Goal: Task Accomplishment & Management: Manage account settings

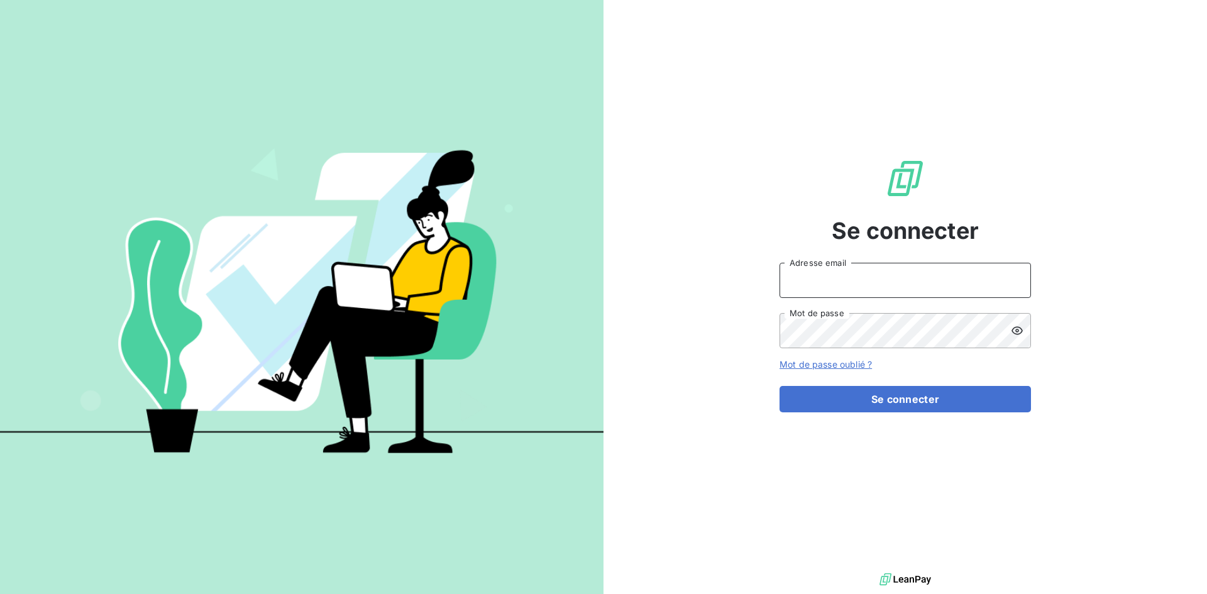
click at [910, 269] on input "Adresse email" at bounding box center [906, 280] width 252 height 35
type input "[EMAIL_ADDRESS][DOMAIN_NAME]"
click at [780, 386] on button "Se connecter" at bounding box center [906, 399] width 252 height 26
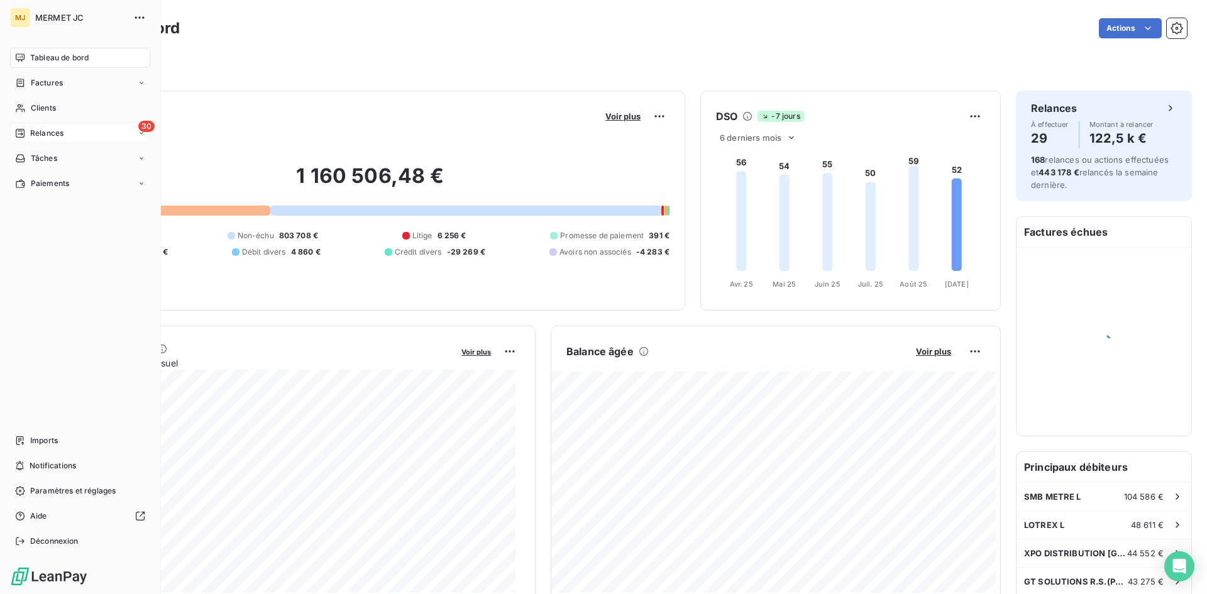
click at [40, 133] on span "Relances" at bounding box center [46, 133] width 33 height 11
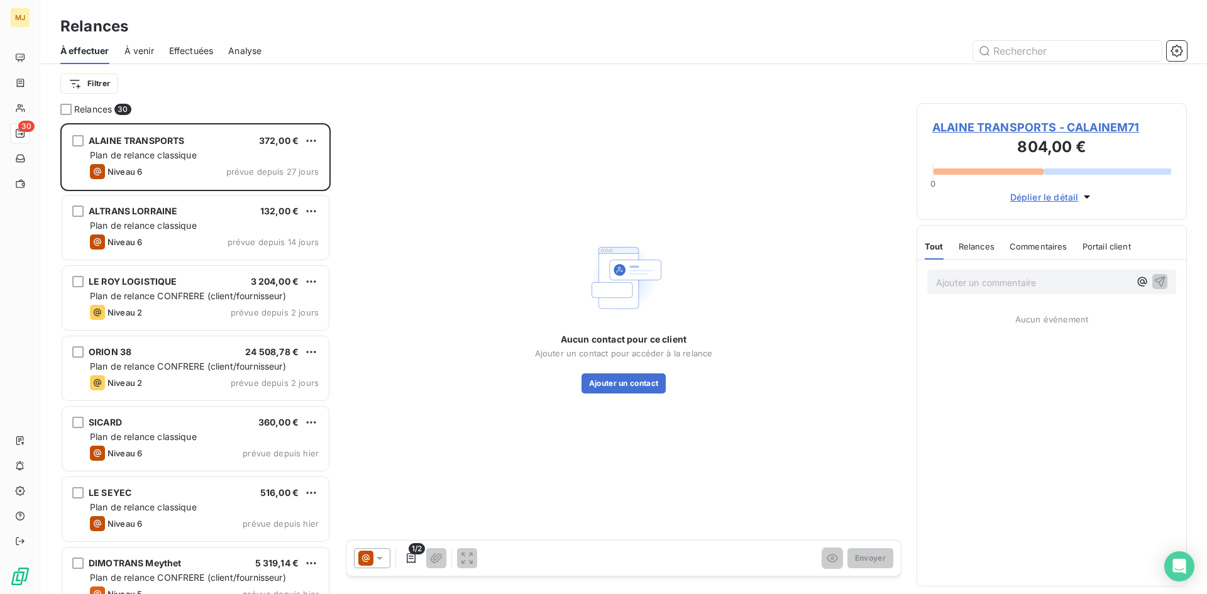
scroll to position [462, 261]
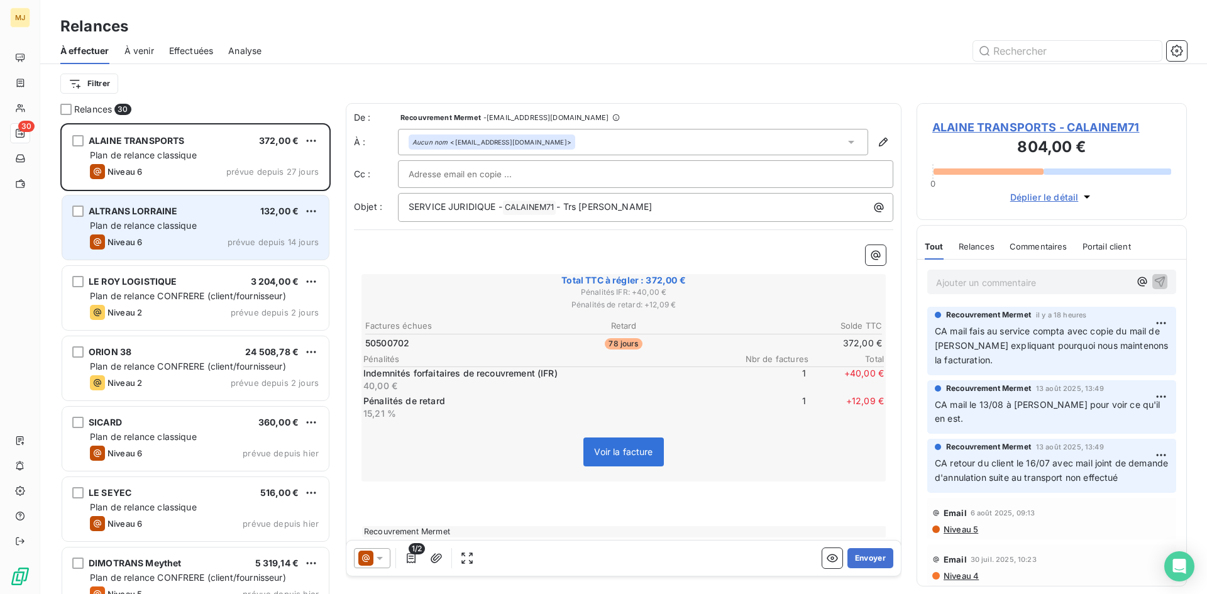
click at [214, 221] on div "Plan de relance classique" at bounding box center [204, 225] width 229 height 13
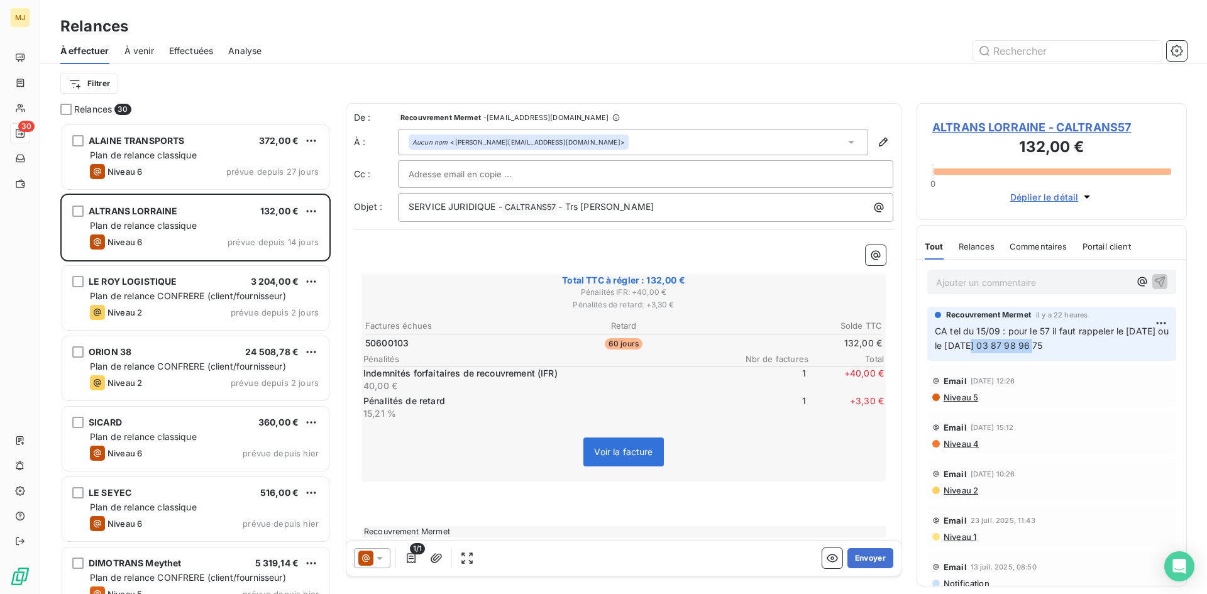
drag, startPoint x: 982, startPoint y: 346, endPoint x: 1044, endPoint y: 347, distance: 62.3
click at [1044, 347] on span "CA tel du 15/09 : pour le 57 il faut rappeler le [DATE] ou le [DATE] 03 87 98 9…" at bounding box center [1053, 338] width 236 height 25
copy span "03 87 98 96 75"
click at [140, 50] on span "À venir" at bounding box center [140, 51] width 30 height 13
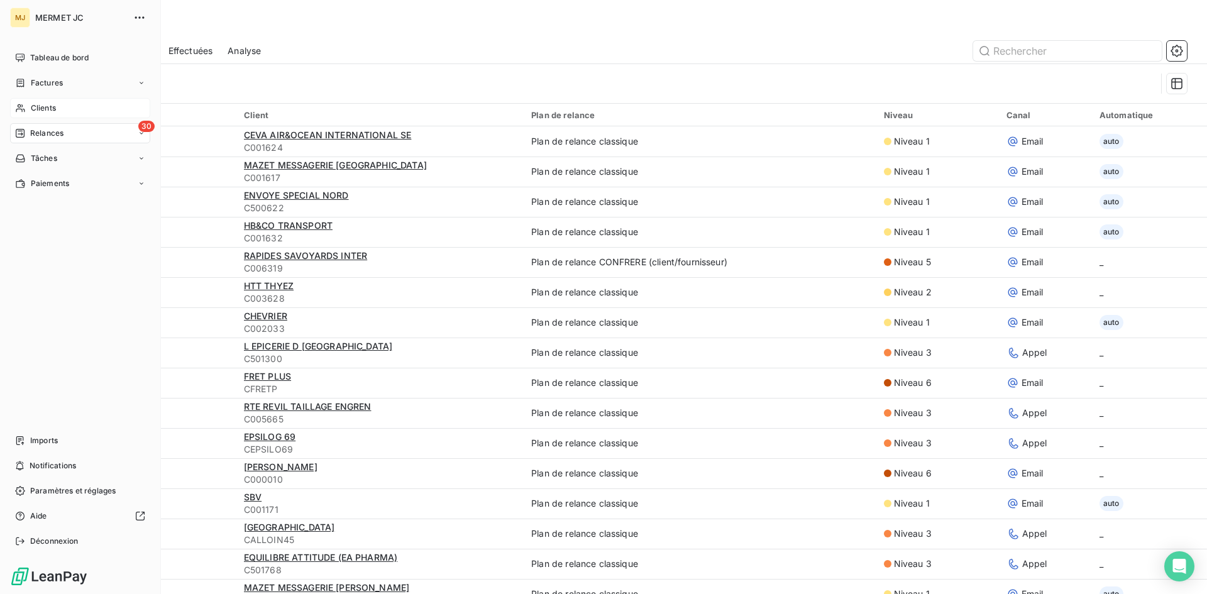
click at [40, 108] on span "Clients" at bounding box center [43, 108] width 25 height 11
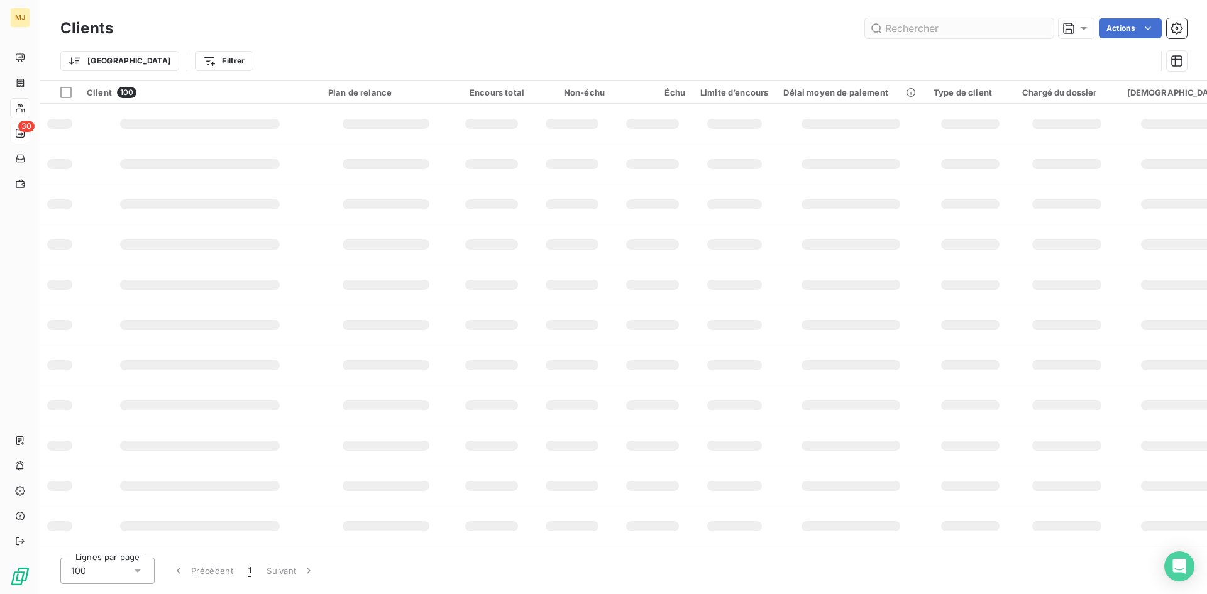
click at [924, 33] on input "text" at bounding box center [959, 28] width 189 height 20
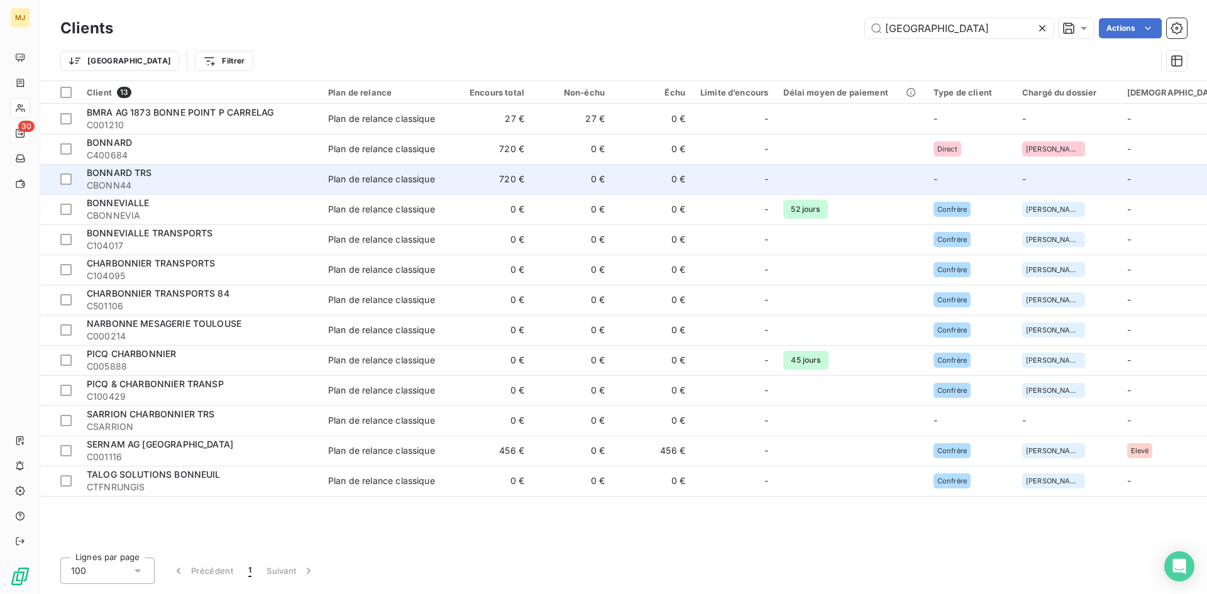
type input "[GEOGRAPHIC_DATA]"
click at [151, 174] on span "BONNARD TRS" at bounding box center [119, 172] width 65 height 11
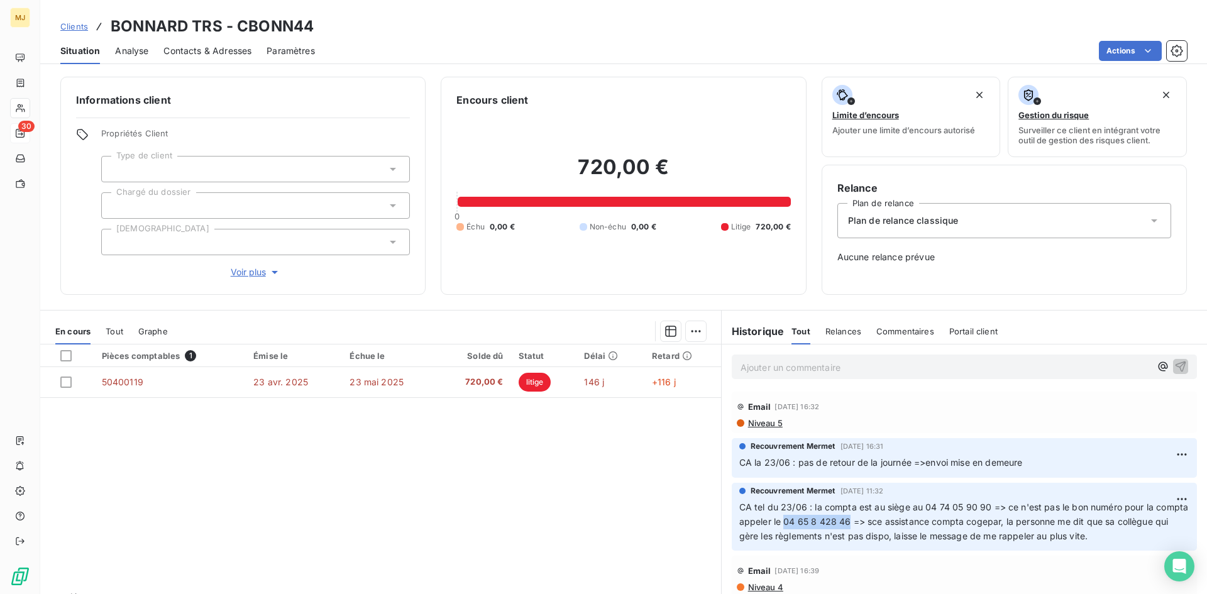
drag, startPoint x: 877, startPoint y: 521, endPoint x: 815, endPoint y: 520, distance: 61.6
click at [815, 520] on span "CA tel du 23/06 : la compta est au siège au 04 74 05 90 90 => ce n'est pas le b…" at bounding box center [966, 522] width 452 height 40
copy span "04 65 8 428 46"
click at [827, 330] on span "Relances" at bounding box center [844, 331] width 36 height 10
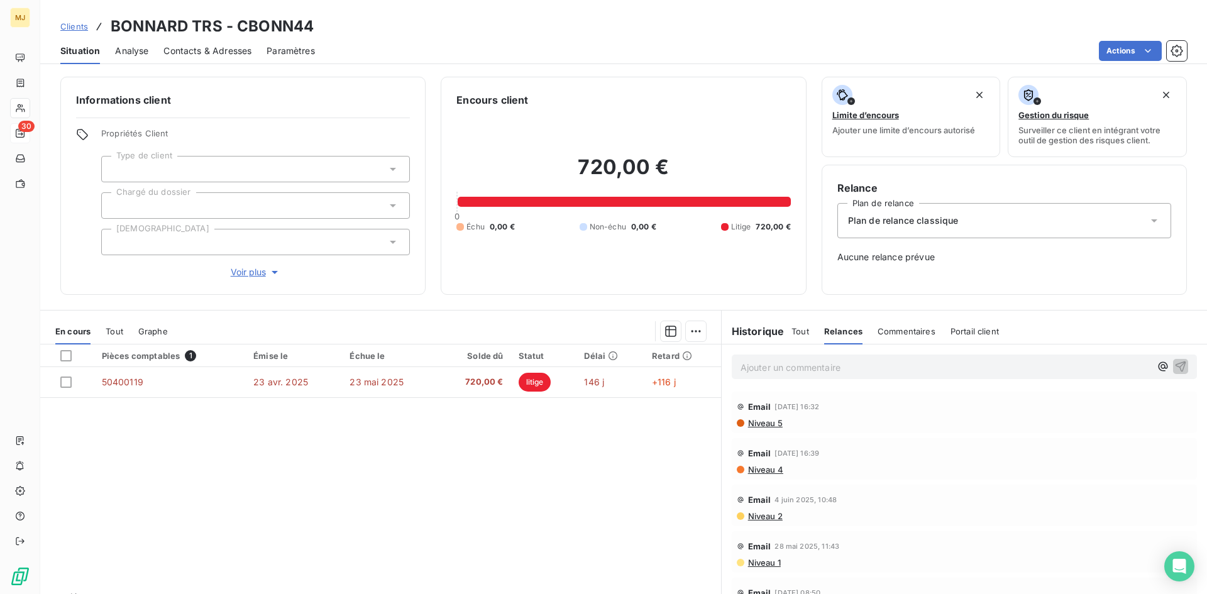
click at [797, 332] on span "Tout" at bounding box center [801, 331] width 18 height 10
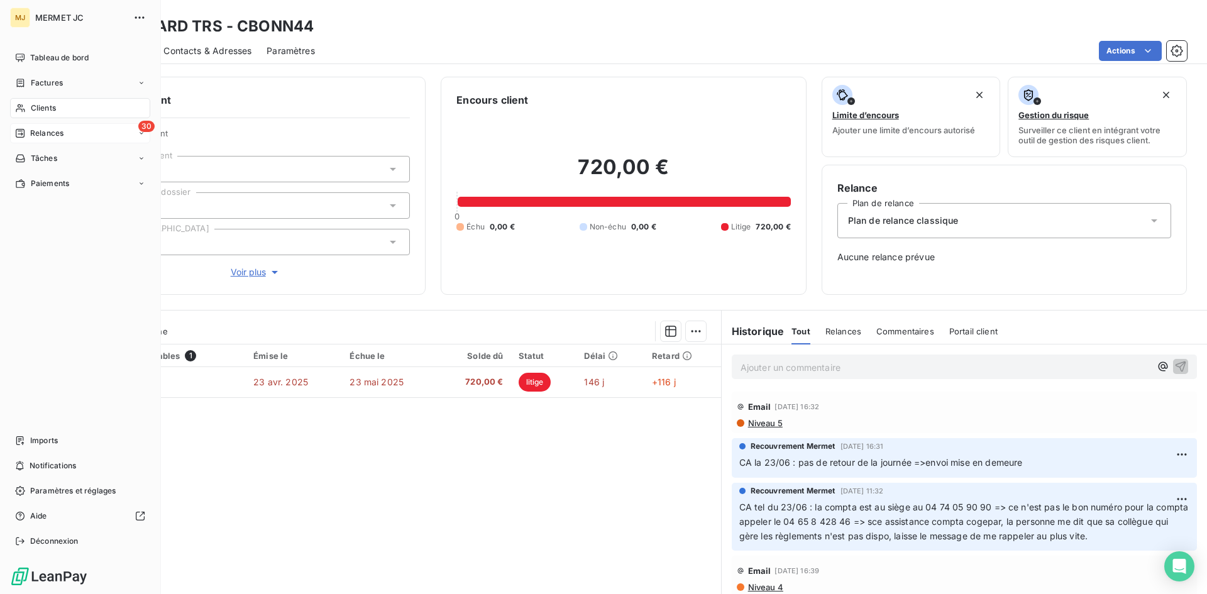
click at [52, 133] on span "Relances" at bounding box center [46, 133] width 33 height 11
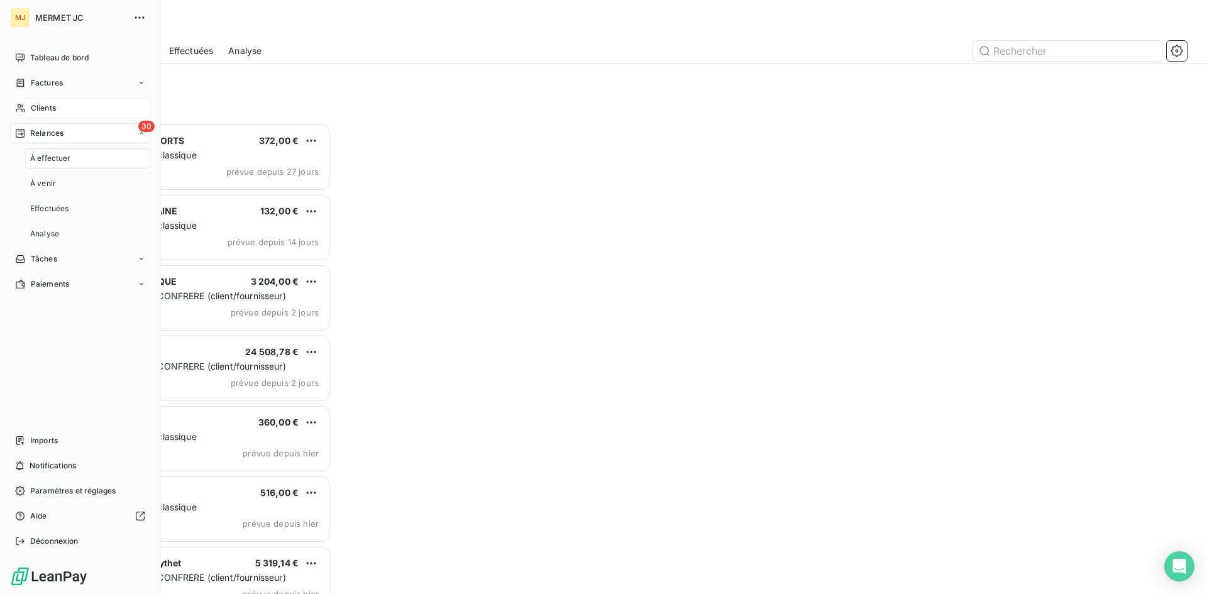
scroll to position [462, 261]
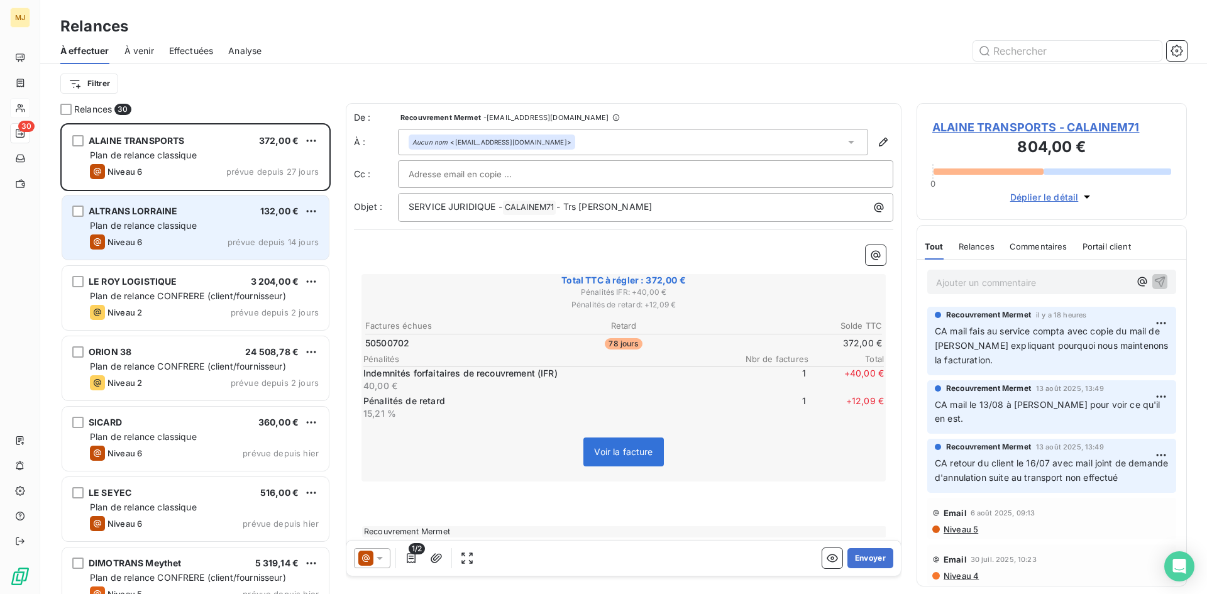
click at [169, 224] on span "Plan de relance classique" at bounding box center [143, 225] width 107 height 11
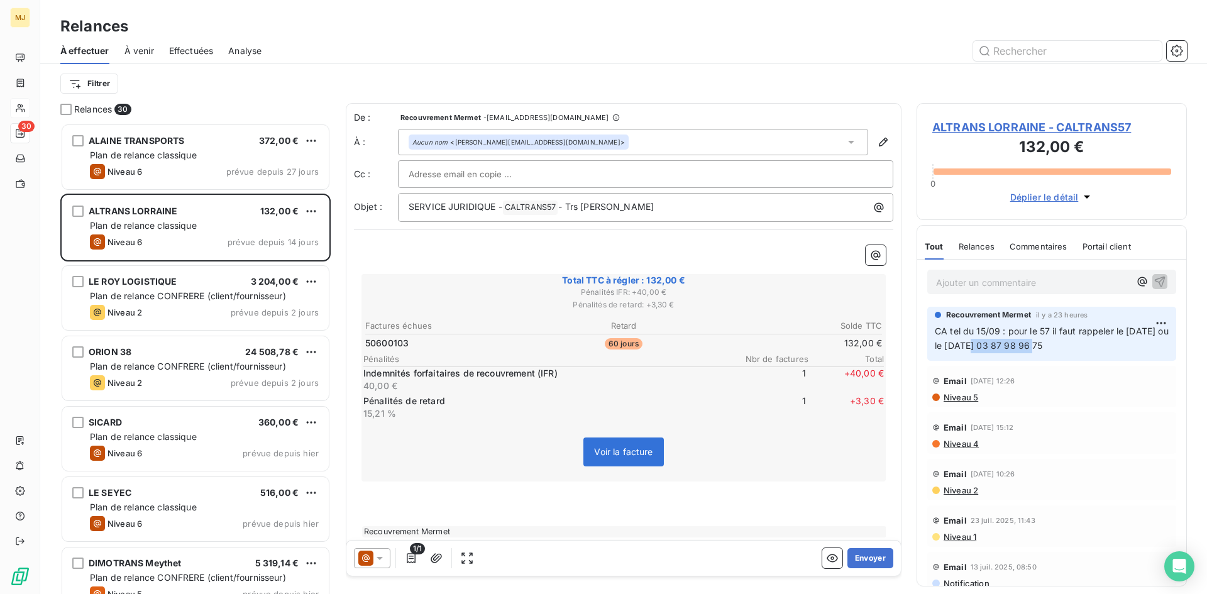
drag, startPoint x: 982, startPoint y: 346, endPoint x: 1044, endPoint y: 346, distance: 61.6
click at [1044, 346] on span "CA tel du 15/09 : pour le 57 il faut rappeler le [DATE] ou le [DATE] 03 87 98 9…" at bounding box center [1053, 338] width 236 height 25
copy span "03 87 98 96 75"
click at [1002, 281] on p "Ajouter un commentaire ﻿" at bounding box center [1033, 283] width 194 height 16
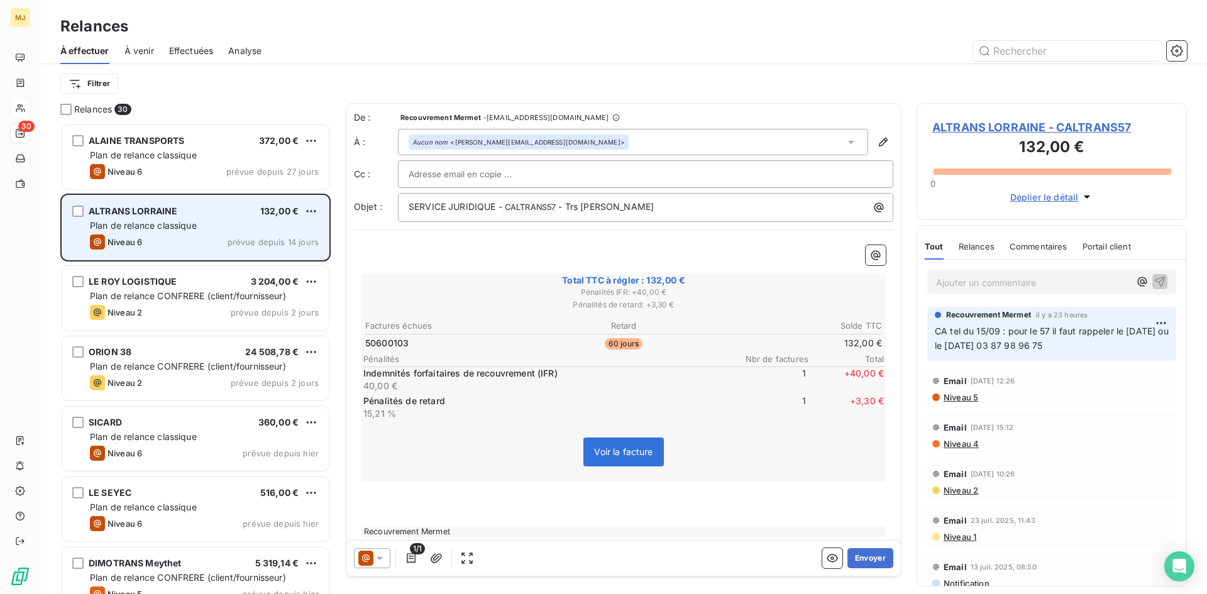
click at [150, 219] on div "ALTRANS LORRAINE 132,00 € Plan de relance classique Niveau 6 prévue depuis 14 j…" at bounding box center [195, 228] width 267 height 64
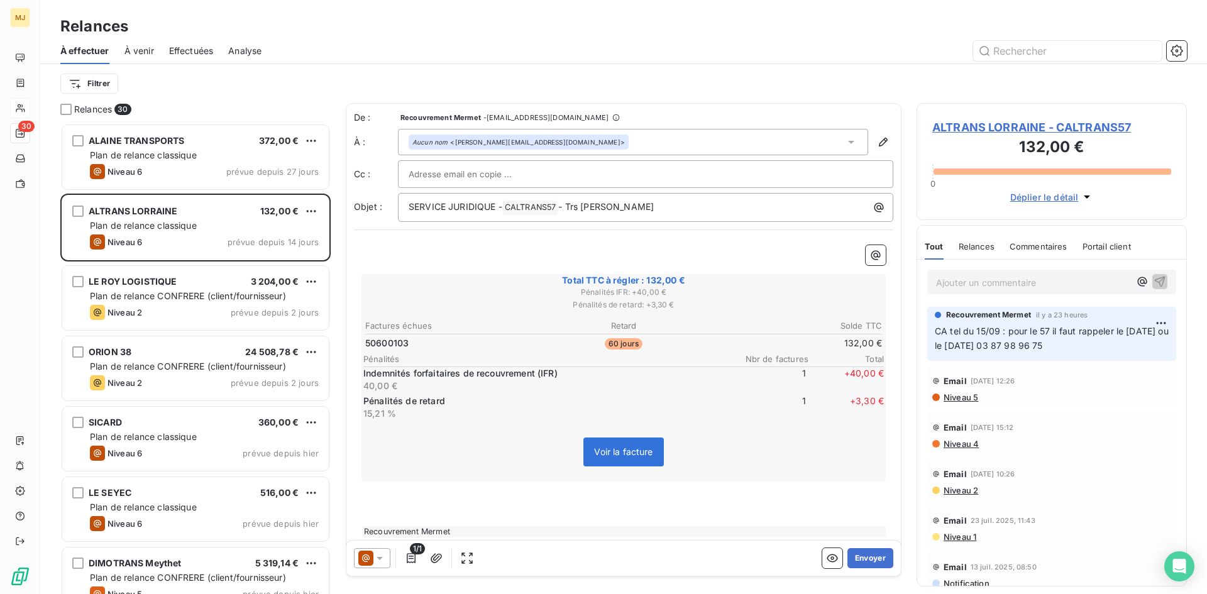
click at [994, 274] on div "Ajouter un commentaire ﻿" at bounding box center [1033, 282] width 194 height 17
click at [991, 280] on p "Ajouter un commentaire ﻿" at bounding box center [1033, 283] width 194 height 16
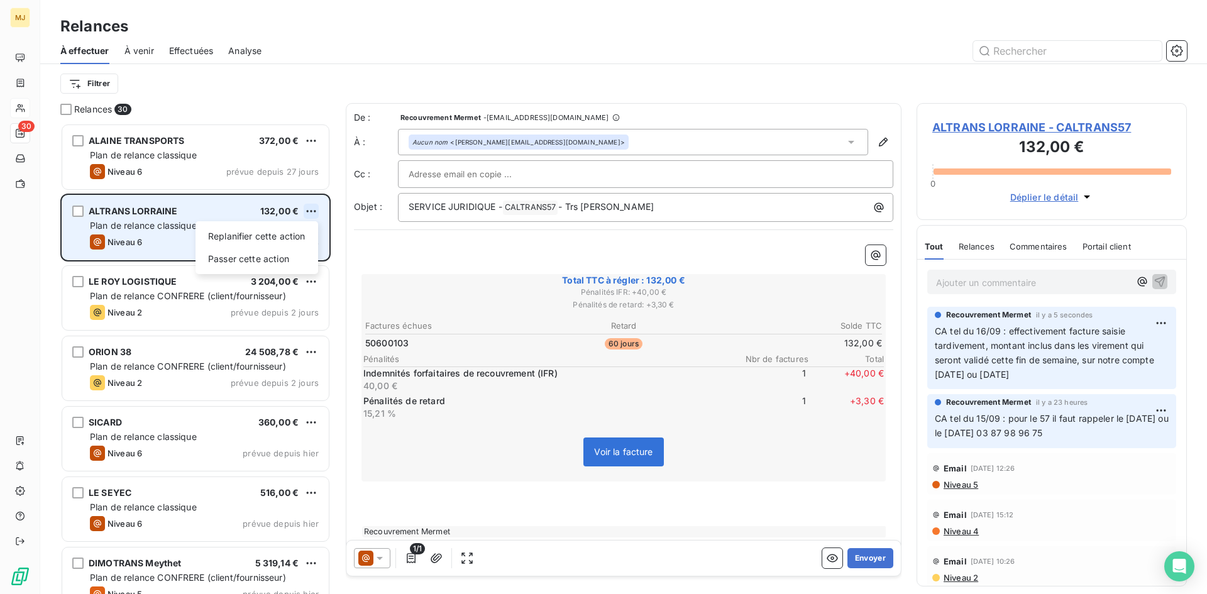
click at [309, 206] on html "MJ 30 Relances À effectuer À venir Effectuées Analyse Filtrer Relances 30 ALAIN…" at bounding box center [603, 297] width 1207 height 594
click at [273, 241] on div "Replanifier cette action" at bounding box center [257, 236] width 113 height 20
select select "8"
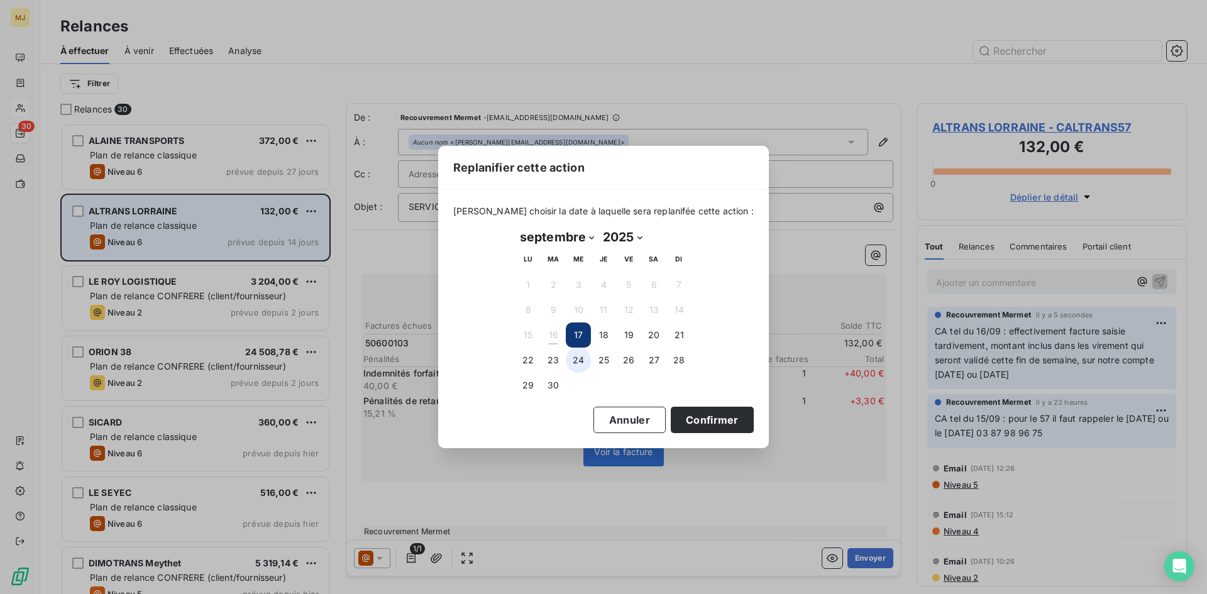
click at [575, 360] on button "24" at bounding box center [578, 360] width 25 height 25
click at [671, 416] on button "Confirmer" at bounding box center [712, 420] width 83 height 26
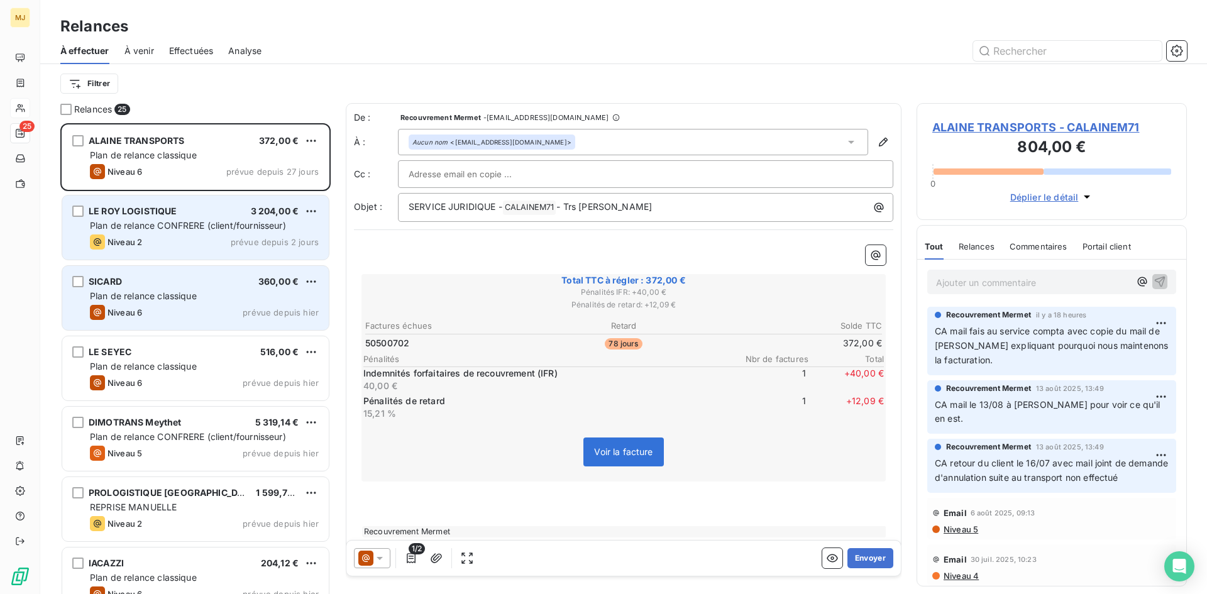
click at [105, 281] on span "SICARD" at bounding box center [105, 281] width 33 height 11
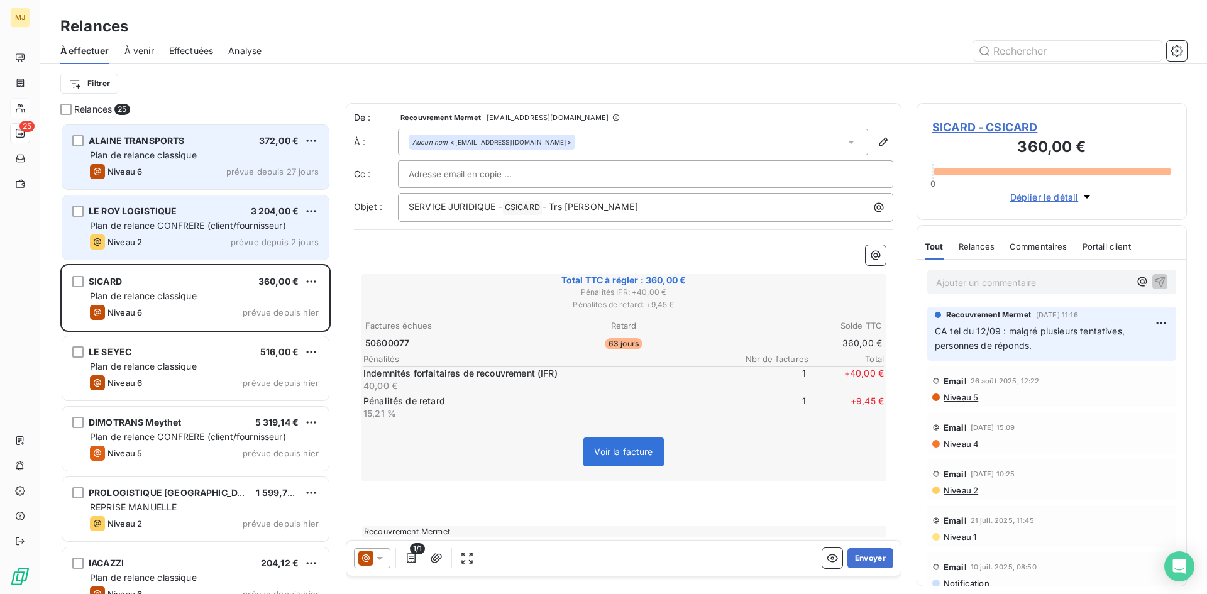
click at [218, 145] on div "ALAINE TRANSPORTS 372,00 €" at bounding box center [204, 140] width 229 height 11
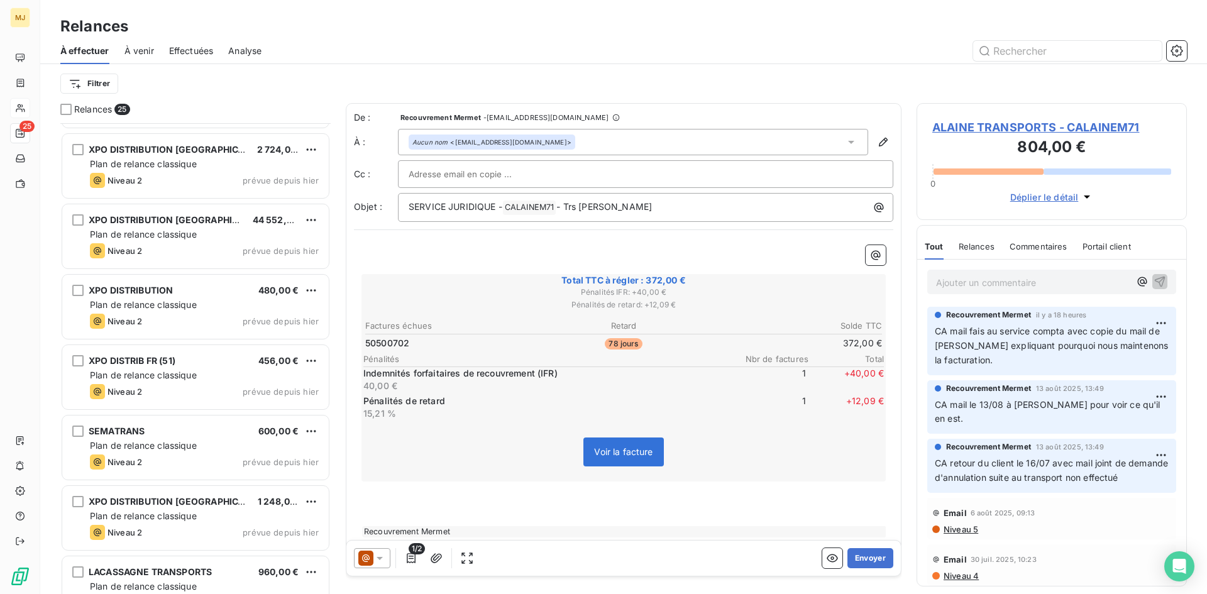
scroll to position [629, 0]
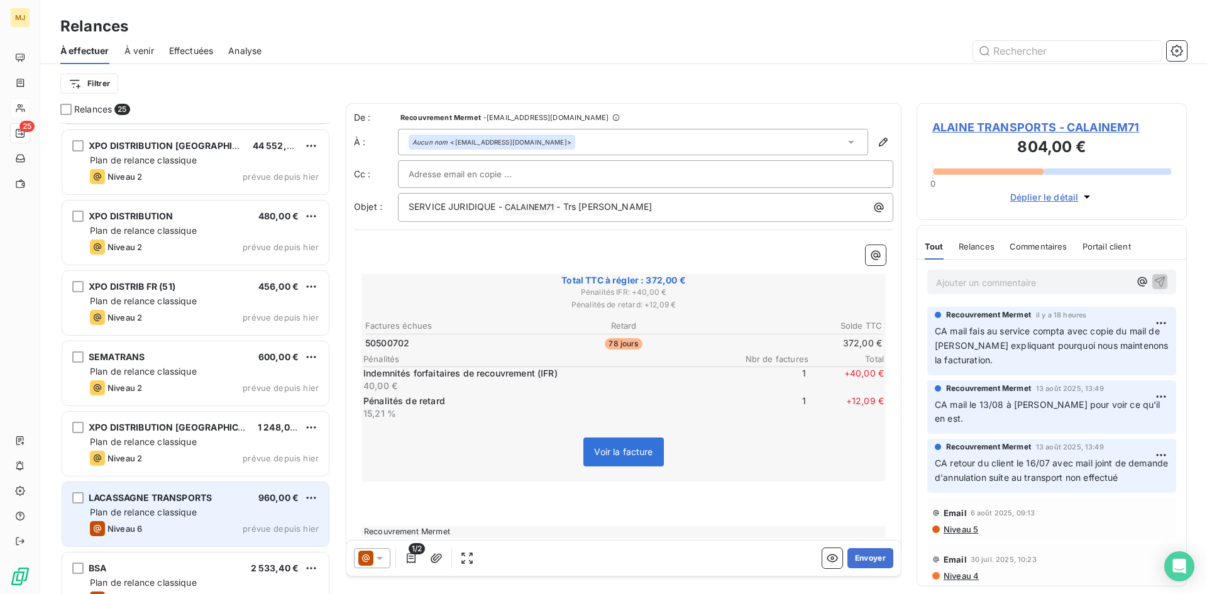
click at [172, 513] on span "Plan de relance classique" at bounding box center [143, 512] width 107 height 11
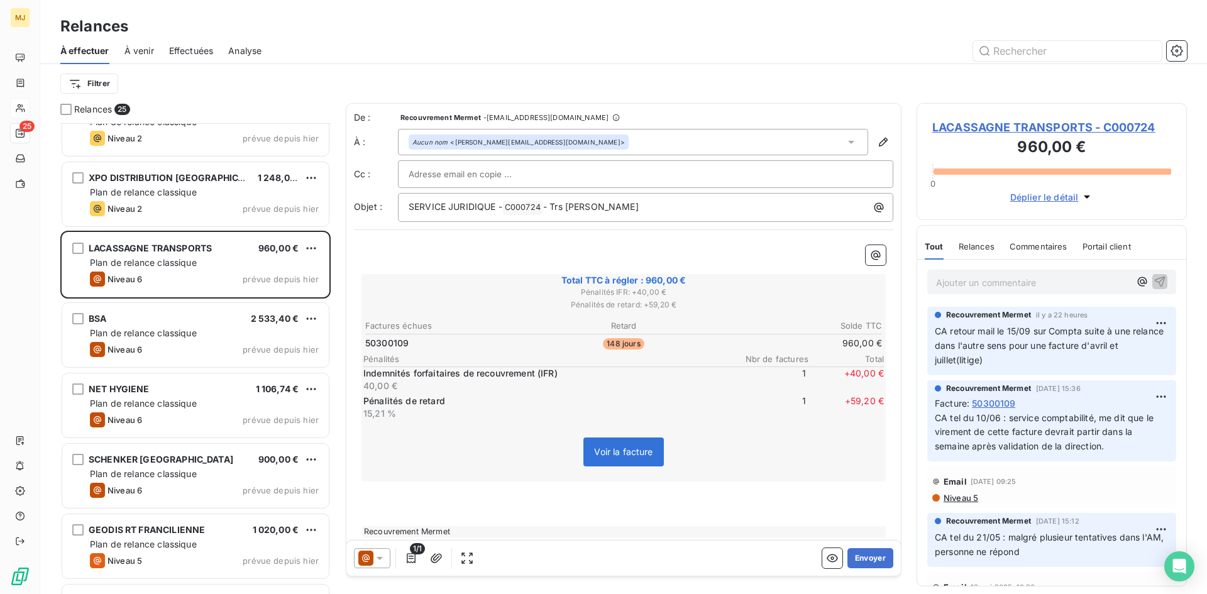
scroll to position [881, 0]
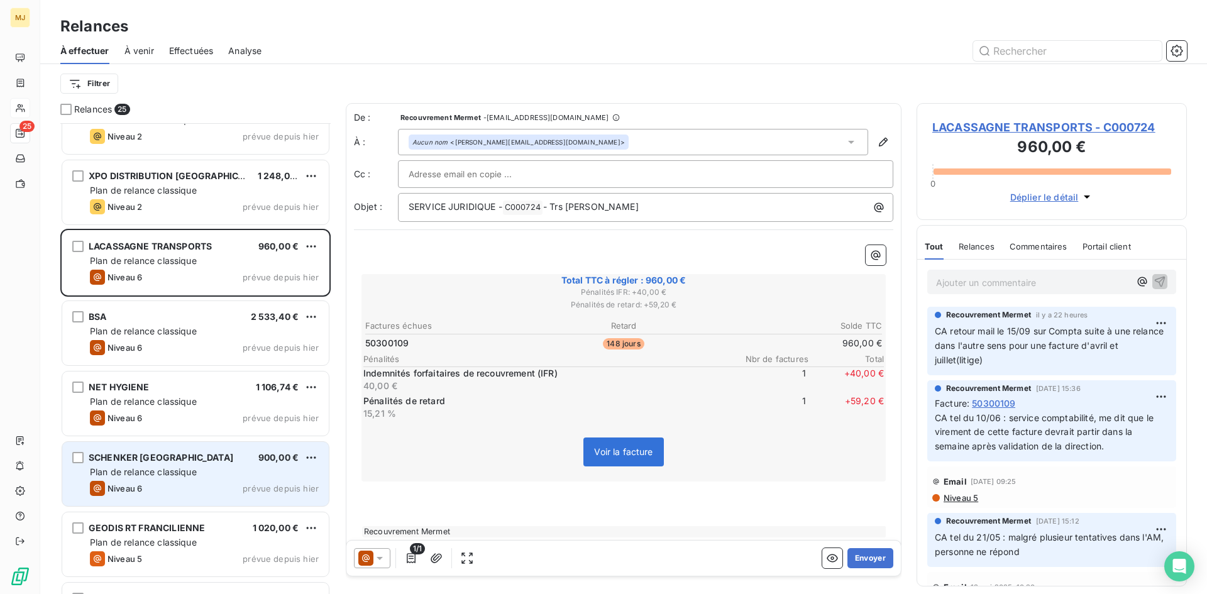
click at [169, 470] on span "Plan de relance classique" at bounding box center [143, 472] width 107 height 11
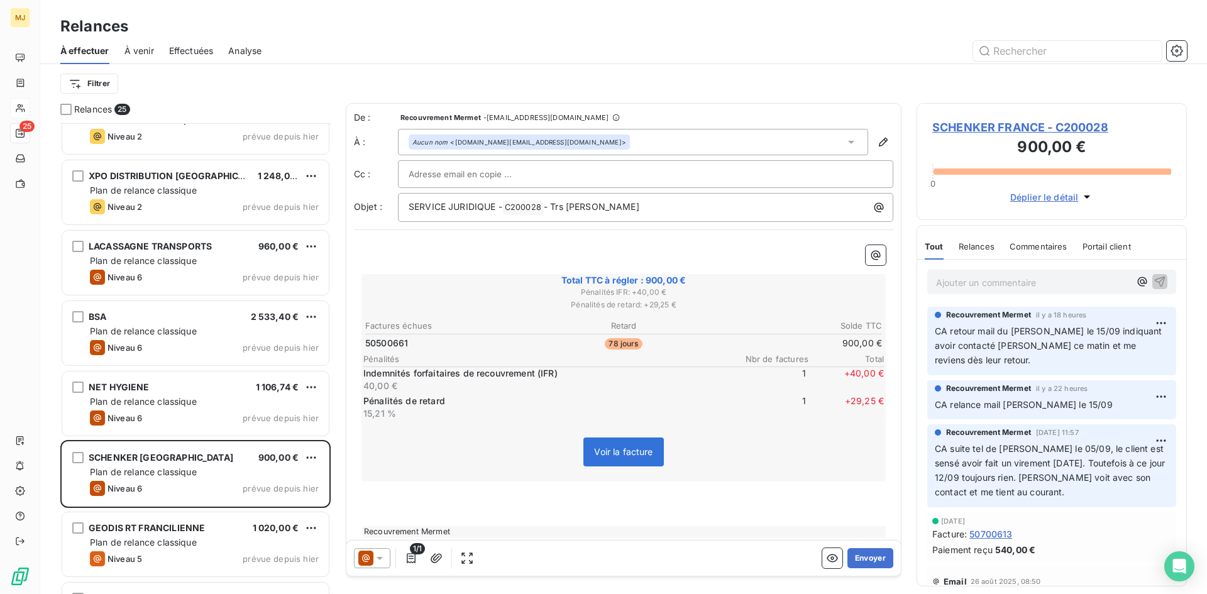
click at [997, 284] on p "Ajouter un commentaire ﻿" at bounding box center [1033, 283] width 194 height 16
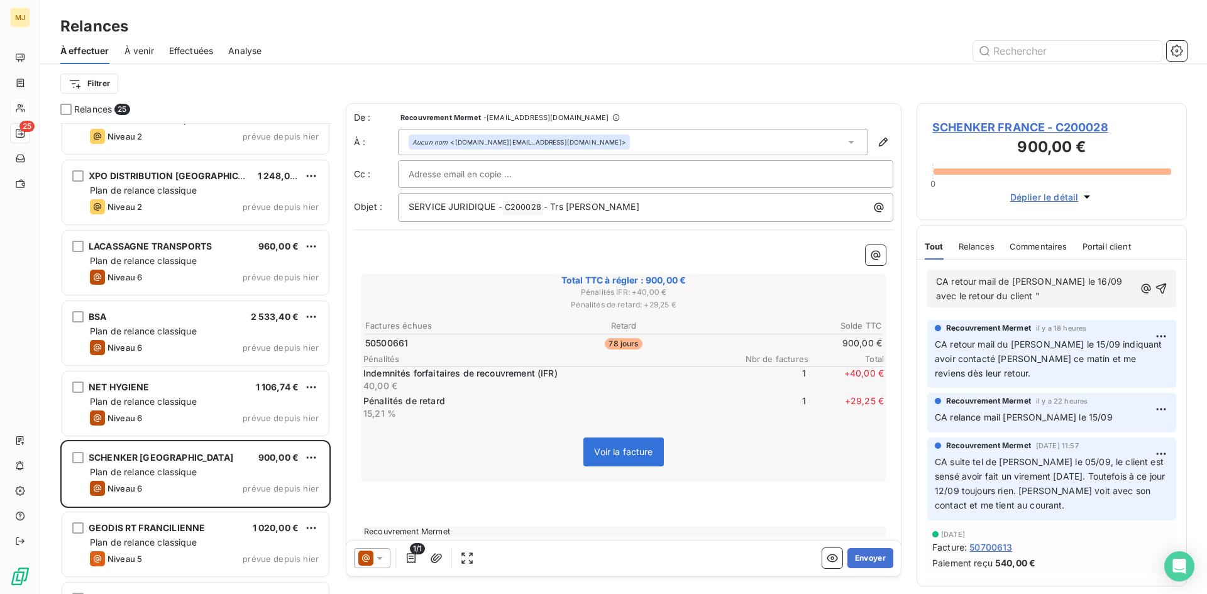
click at [1045, 296] on p "CA retour mail de [PERSON_NAME] le 16/09 avec le retour du client "" at bounding box center [1035, 289] width 199 height 29
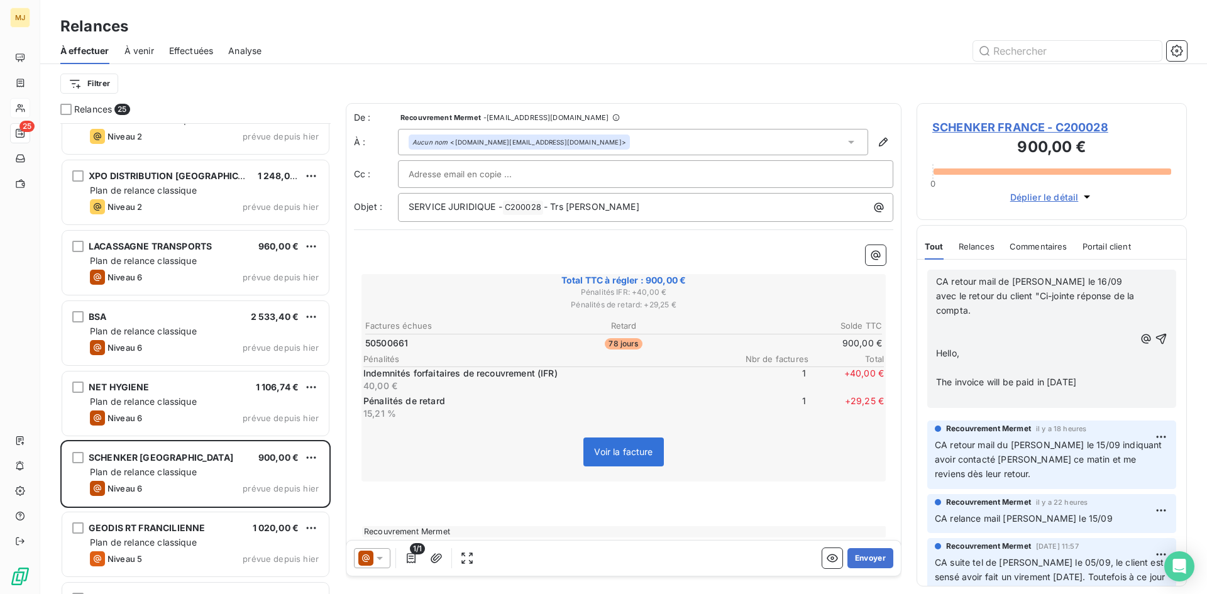
click at [992, 327] on p "﻿" at bounding box center [1035, 325] width 199 height 14
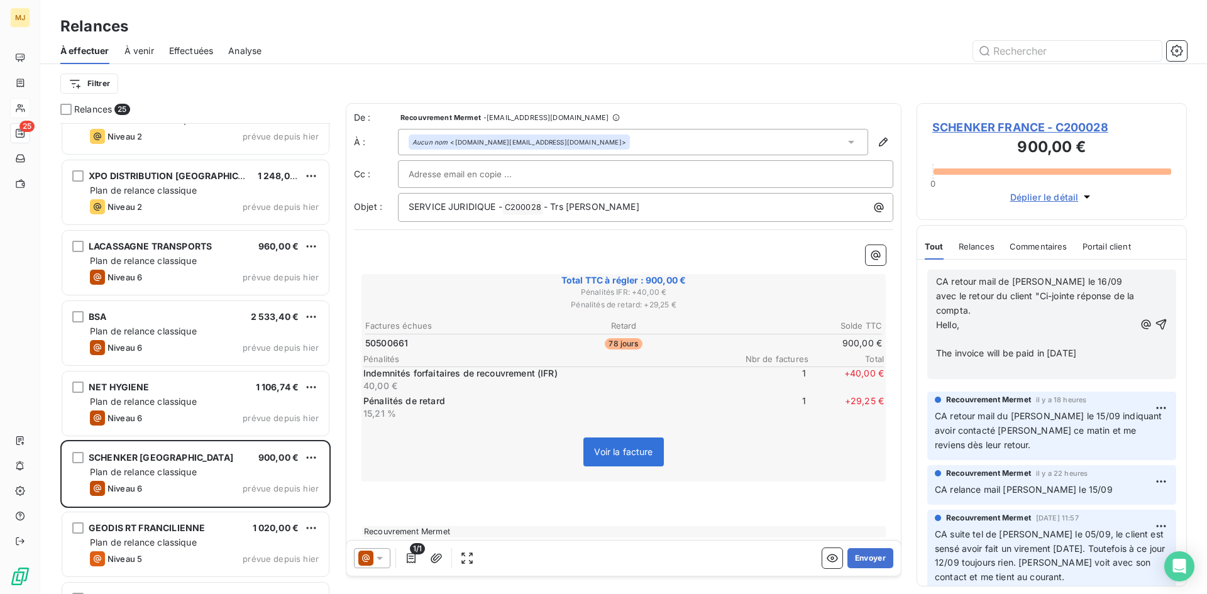
click at [951, 338] on p "﻿" at bounding box center [1035, 340] width 199 height 14
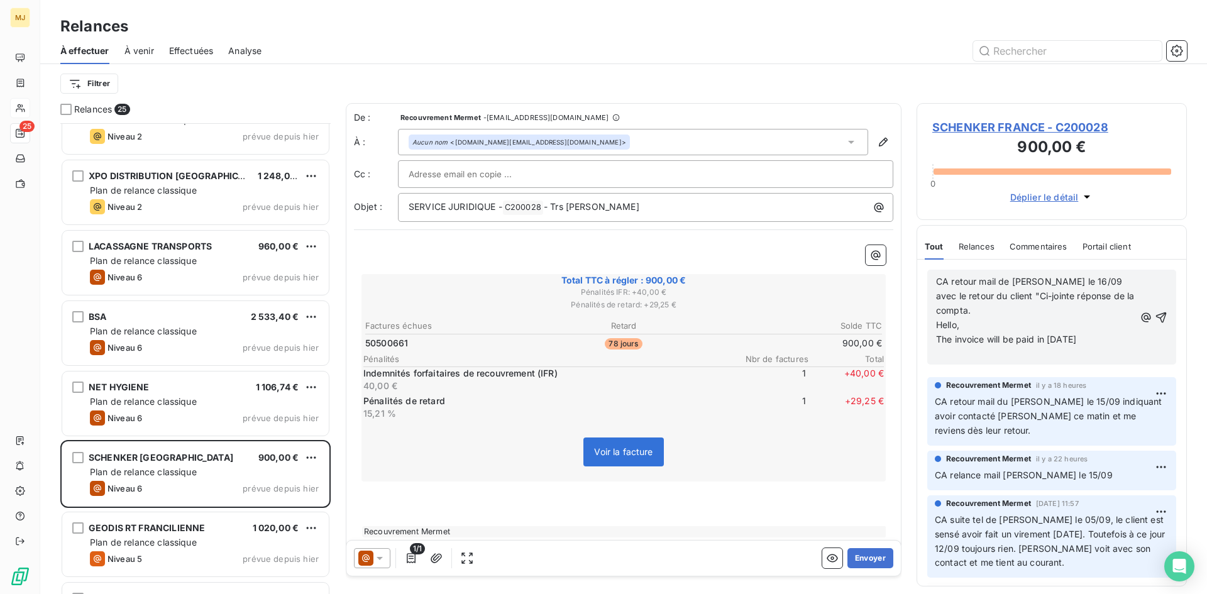
click at [1111, 340] on p "The invoice will be paid in [DATE]" at bounding box center [1035, 340] width 199 height 14
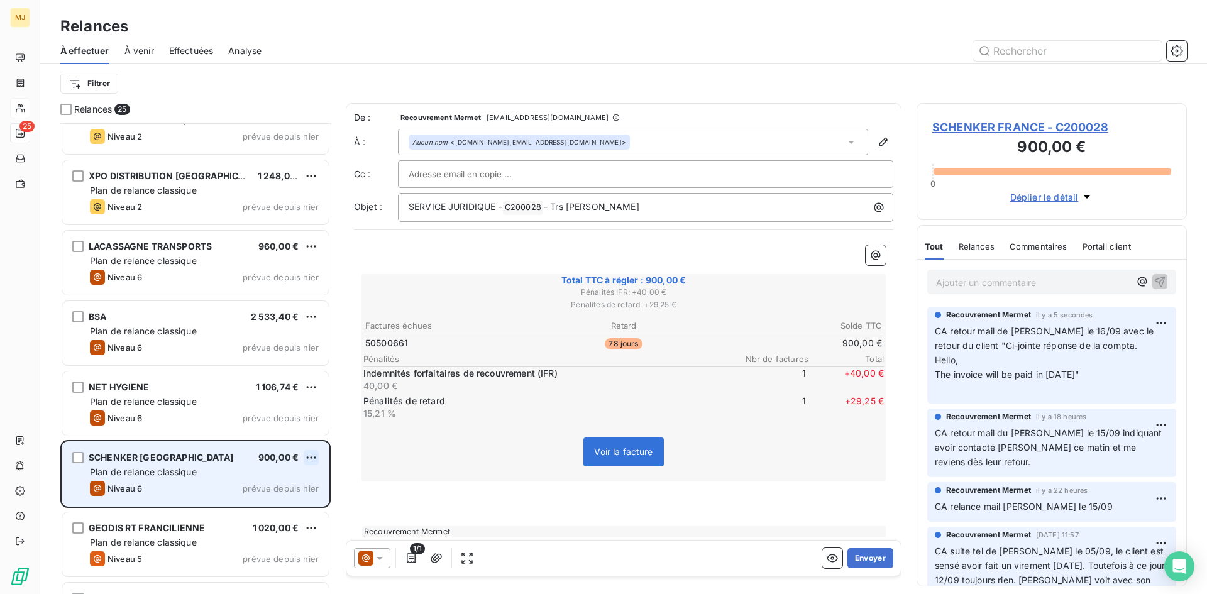
click at [312, 457] on html "MJ 25 Relances À effectuer À venir Effectuées Analyse Filtrer Relances 25 XPO D…" at bounding box center [603, 297] width 1207 height 594
click at [284, 480] on div "Replanifier cette action" at bounding box center [257, 483] width 113 height 20
select select "8"
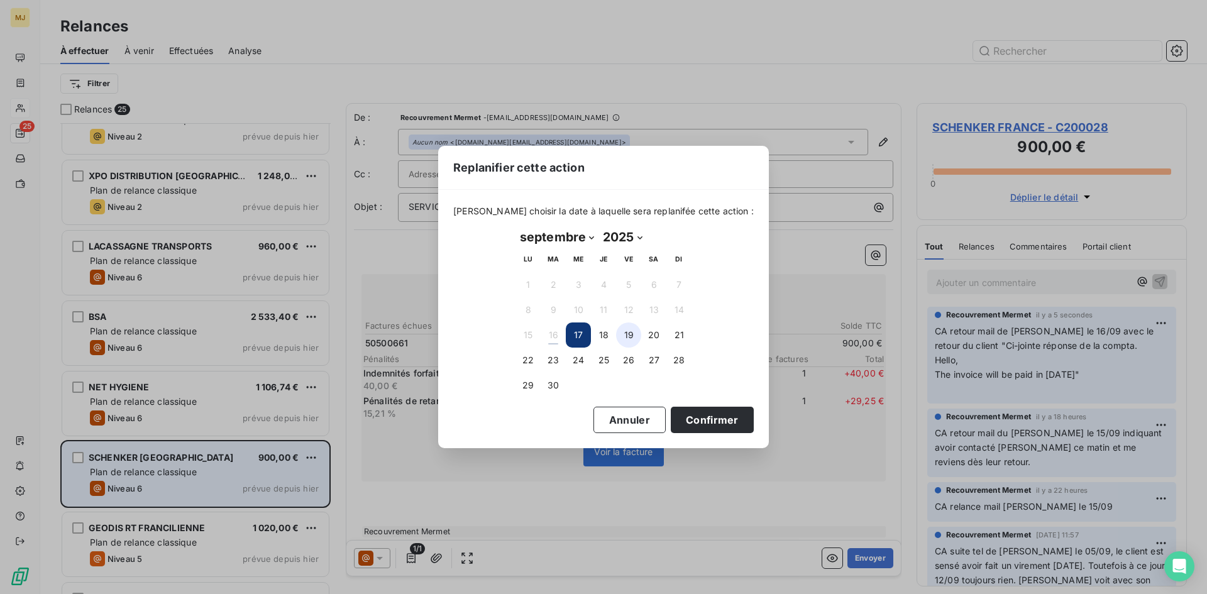
click at [631, 336] on button "19" at bounding box center [628, 335] width 25 height 25
click at [712, 423] on button "Confirmer" at bounding box center [712, 420] width 83 height 26
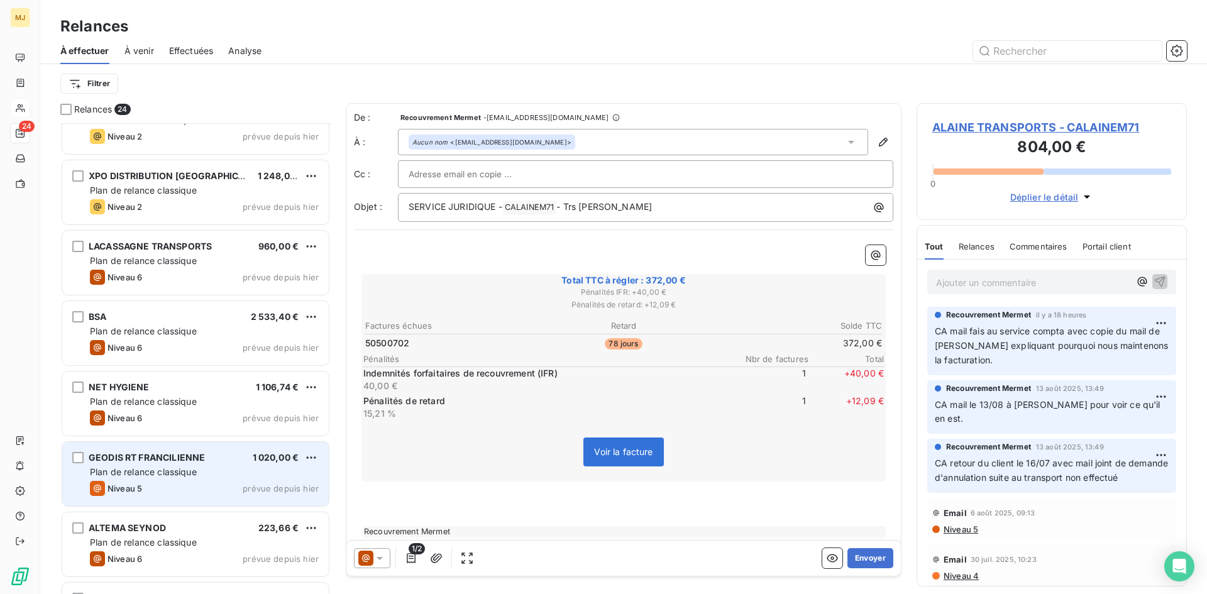
click at [173, 487] on div "Niveau 5 prévue depuis hier" at bounding box center [204, 488] width 229 height 15
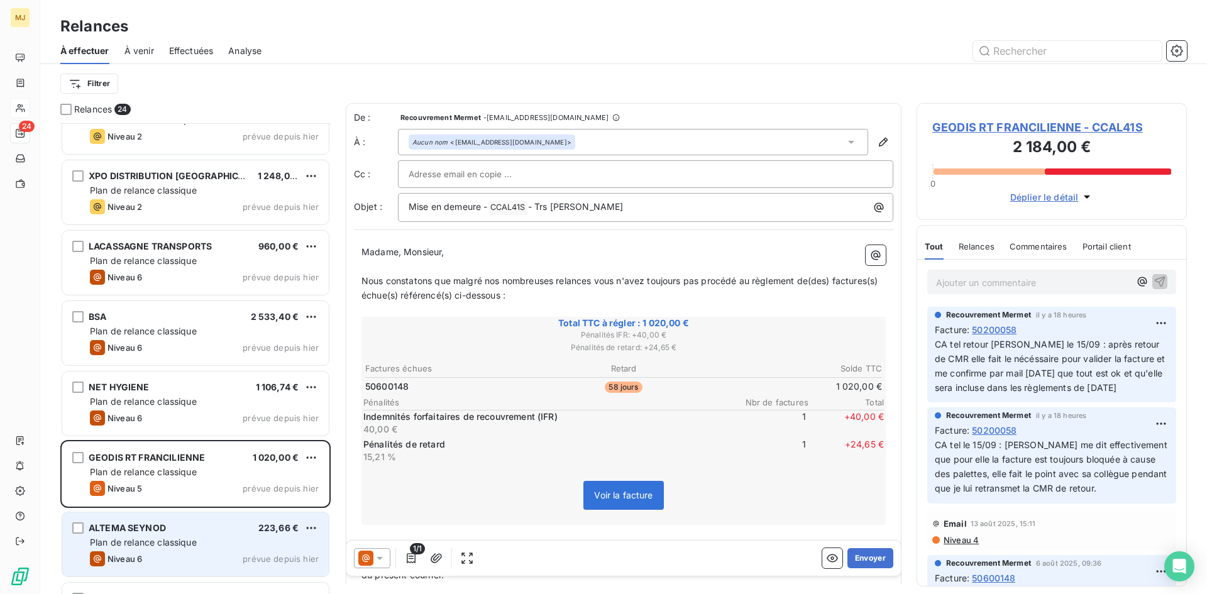
click at [217, 545] on div "Plan de relance classique" at bounding box center [204, 542] width 229 height 13
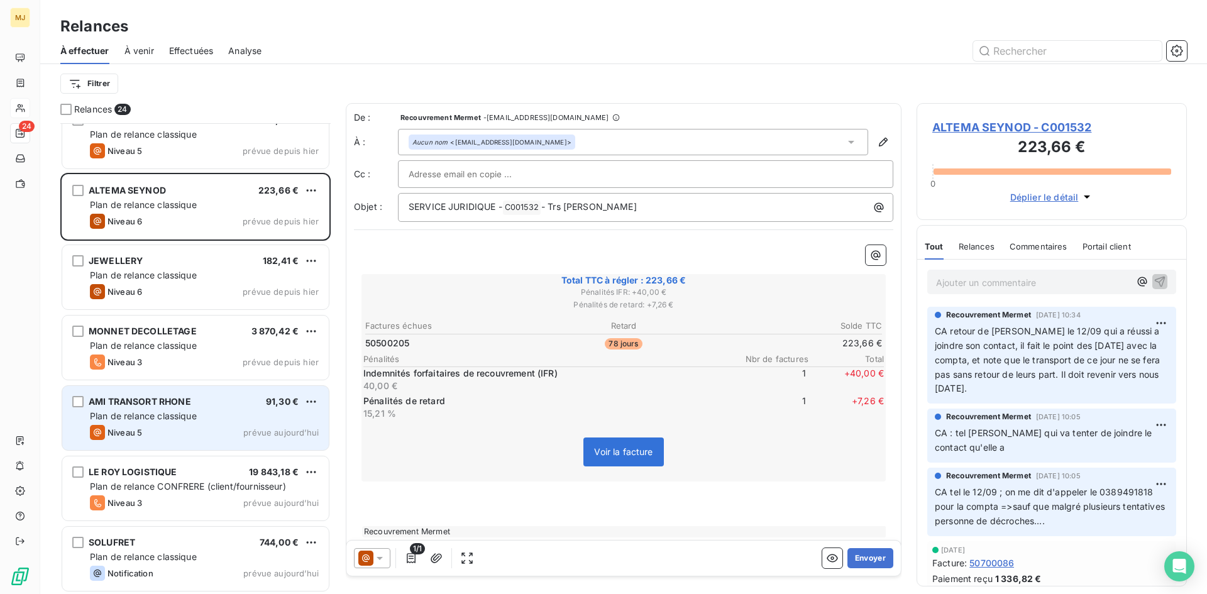
scroll to position [1220, 0]
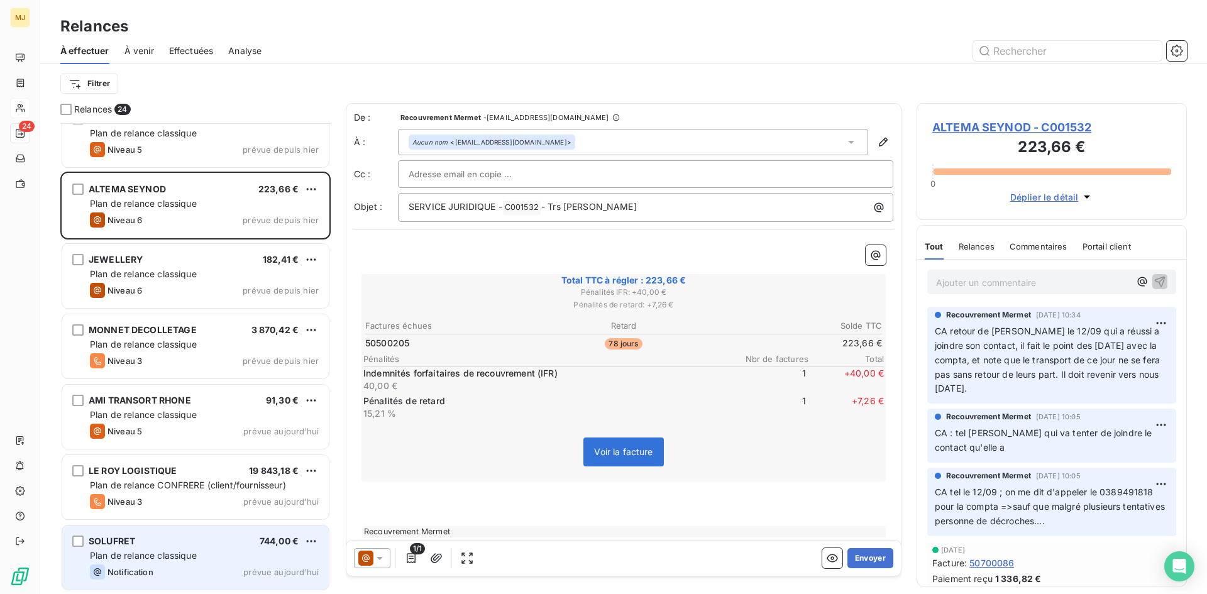
click at [165, 568] on div "Notification prévue aujourd’hui" at bounding box center [204, 572] width 229 height 15
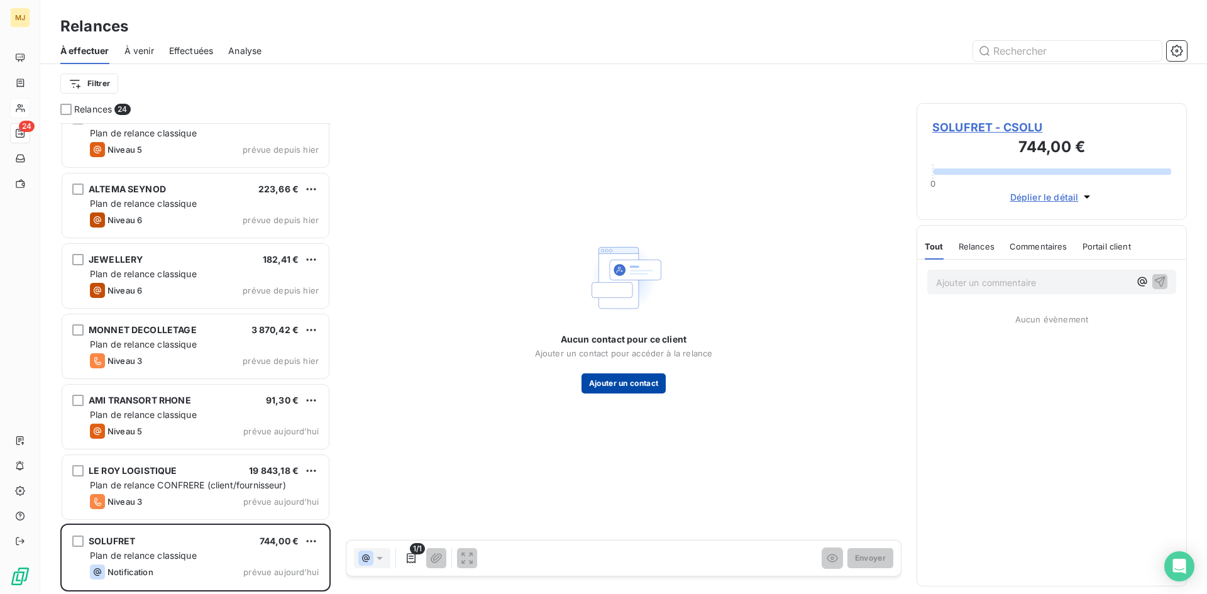
click at [616, 393] on button "Ajouter un contact" at bounding box center [624, 384] width 85 height 20
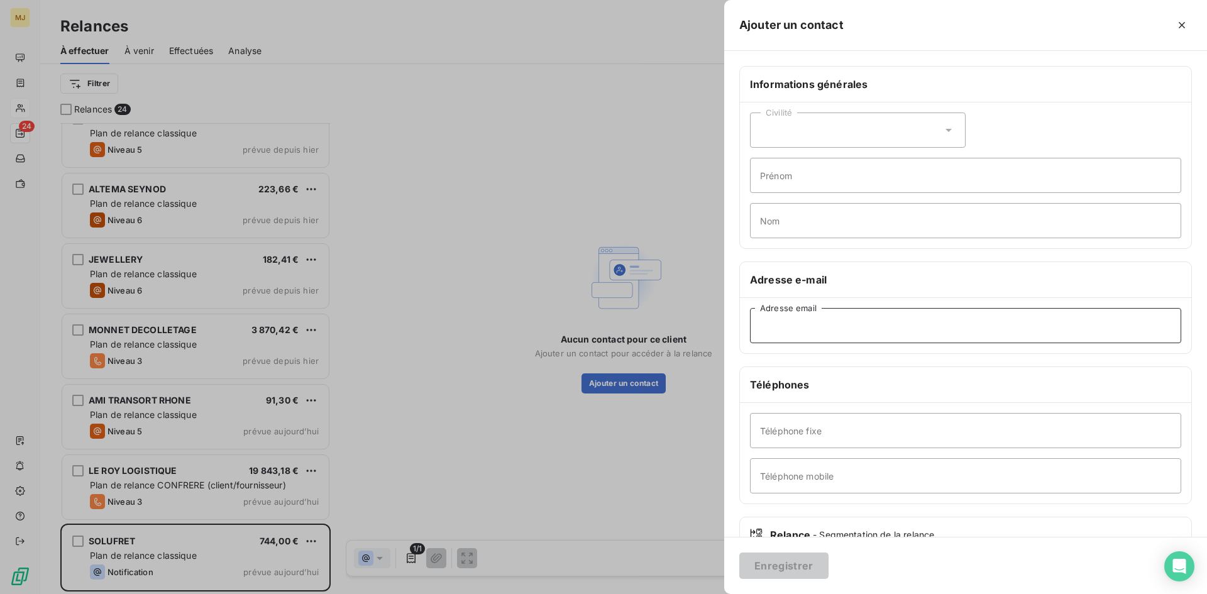
click at [975, 335] on input "Adresse email" at bounding box center [965, 325] width 431 height 35
paste input "[EMAIL_ADDRESS][DOMAIN_NAME]"
type input "[EMAIL_ADDRESS][DOMAIN_NAME]"
click at [791, 560] on button "Enregistrer" at bounding box center [784, 566] width 89 height 26
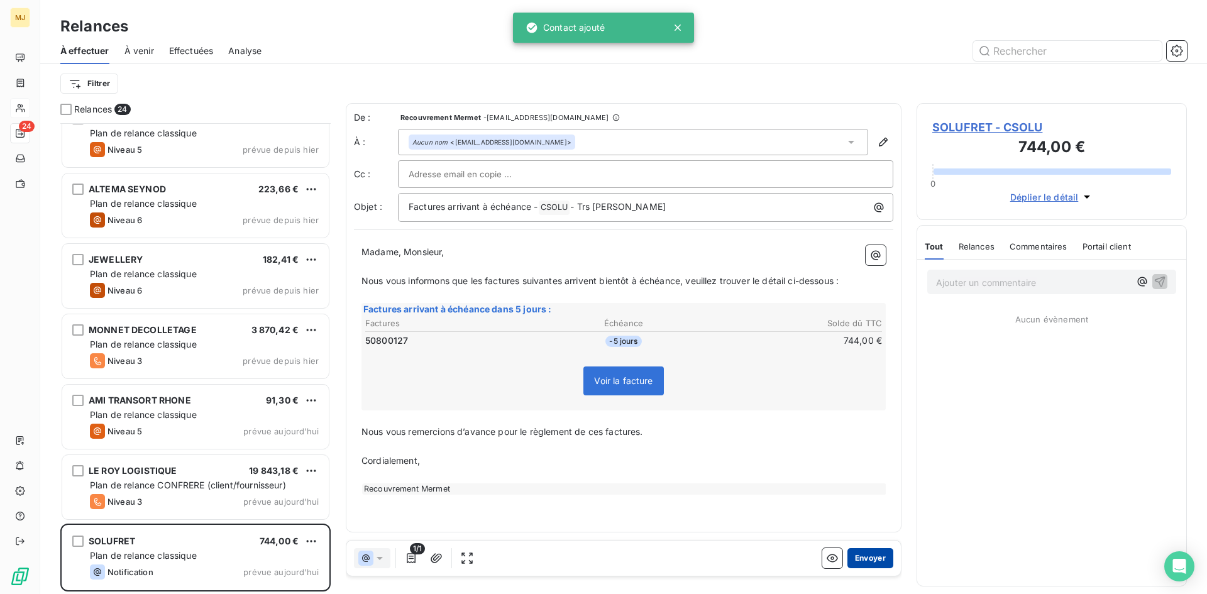
scroll to position [462, 261]
click at [872, 557] on button "Envoyer" at bounding box center [871, 558] width 46 height 20
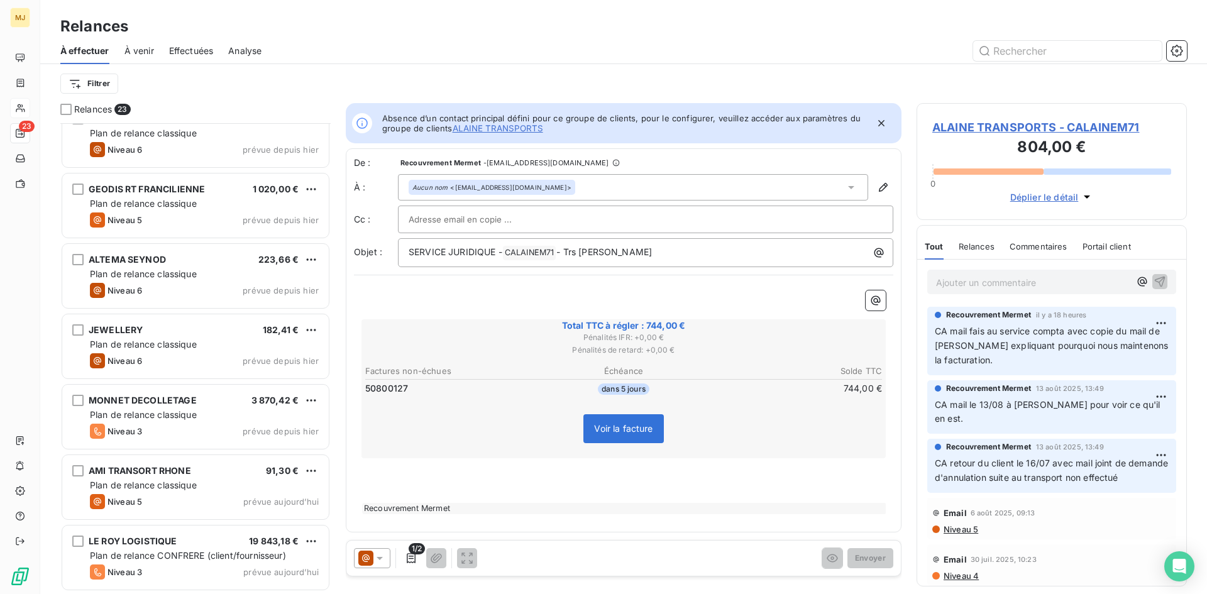
scroll to position [1149, 0]
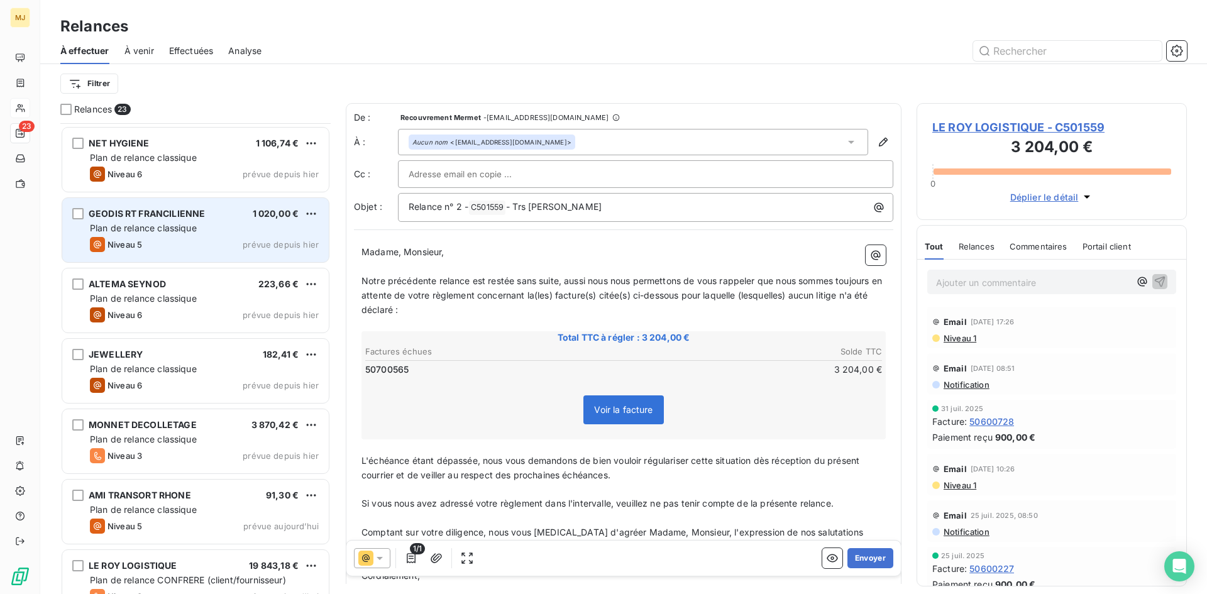
scroll to position [1150, 0]
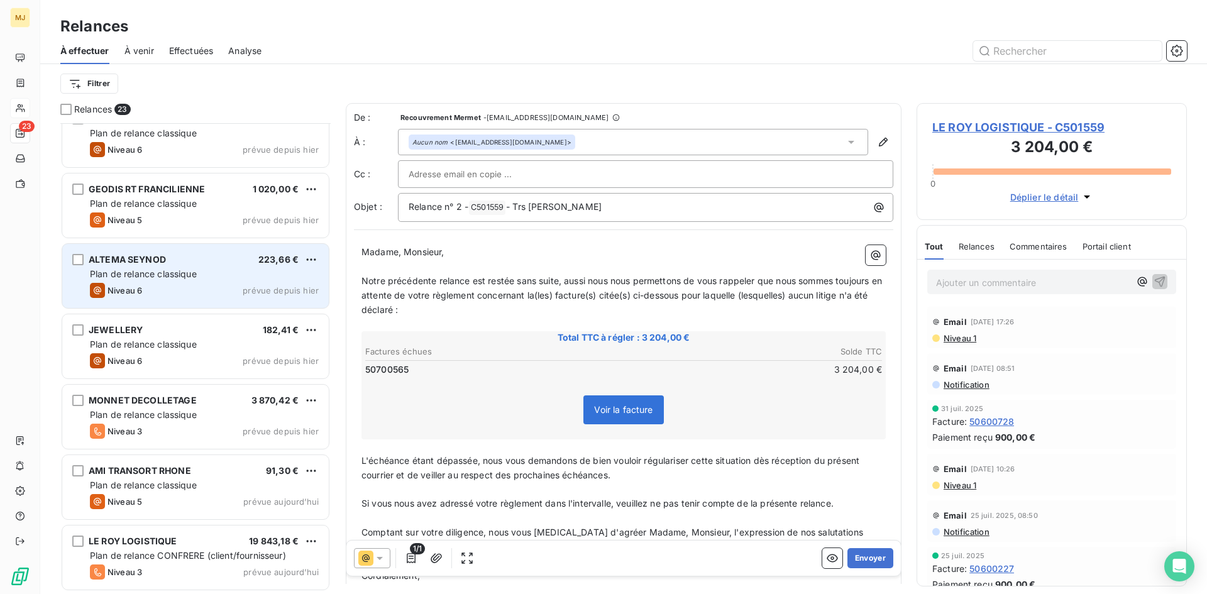
click at [182, 282] on div "ALTEMA SEYNOD 223,66 € Plan de relance classique Niveau 6 prévue depuis [DATE]" at bounding box center [195, 276] width 267 height 64
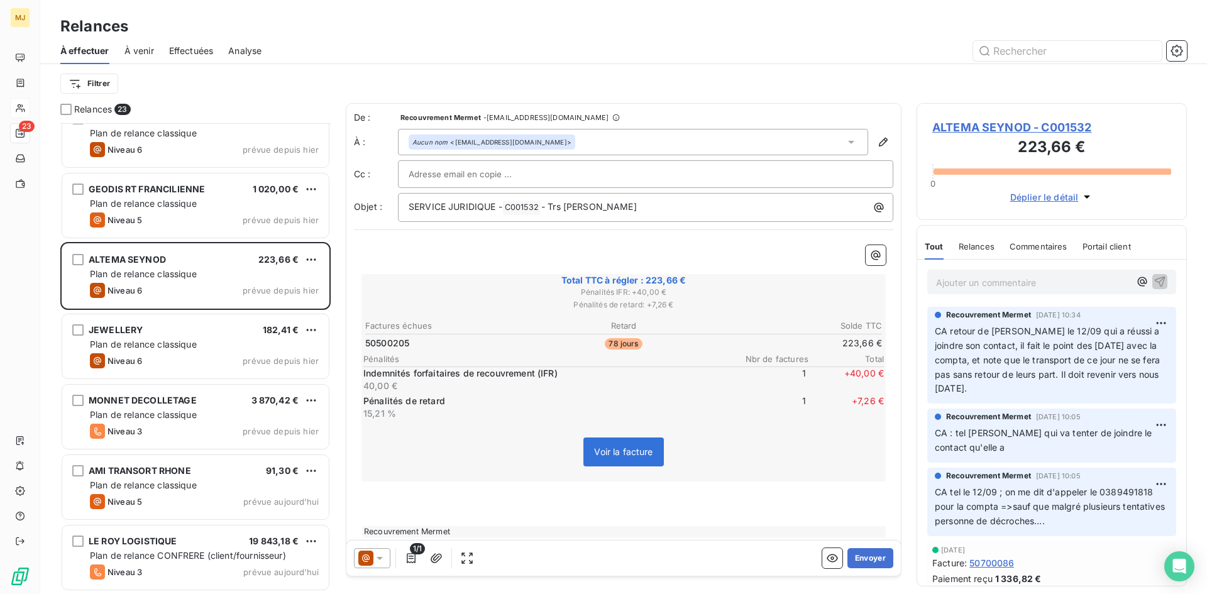
click at [964, 270] on div "Ajouter un commentaire ﻿" at bounding box center [1052, 282] width 249 height 25
click at [964, 275] on p "Ajouter un commentaire ﻿" at bounding box center [1033, 283] width 194 height 16
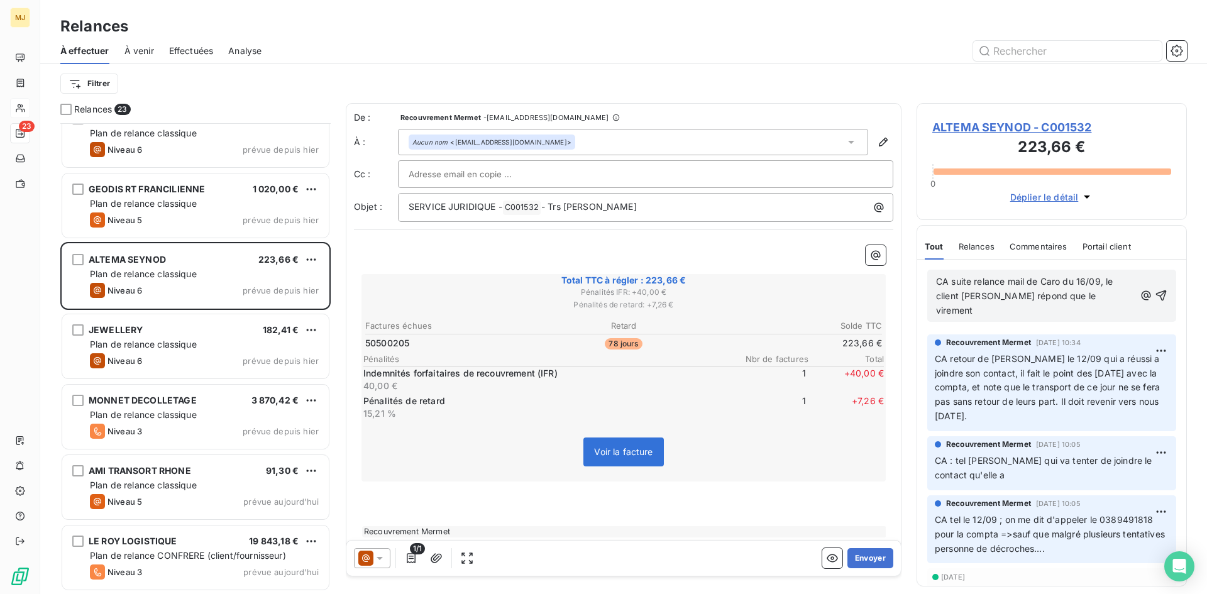
click at [1098, 290] on p "CA suite relance mail de Caro du 16/09, le client [PERSON_NAME] répond que le v…" at bounding box center [1035, 296] width 199 height 43
click at [1086, 297] on span "CA suite relance mail de Caro du 16/09, le client [PERSON_NAME] répond que le v…" at bounding box center [1025, 296] width 179 height 40
click at [1046, 312] on span "CA suite relance mail de Caro du 16/09, le client [PERSON_NAME] répond que le r…" at bounding box center [1027, 296] width 182 height 40
click at [1060, 311] on p "CA suite relance mail de Caro du 16/09, le client [PERSON_NAME] répond que le r…" at bounding box center [1035, 296] width 199 height 43
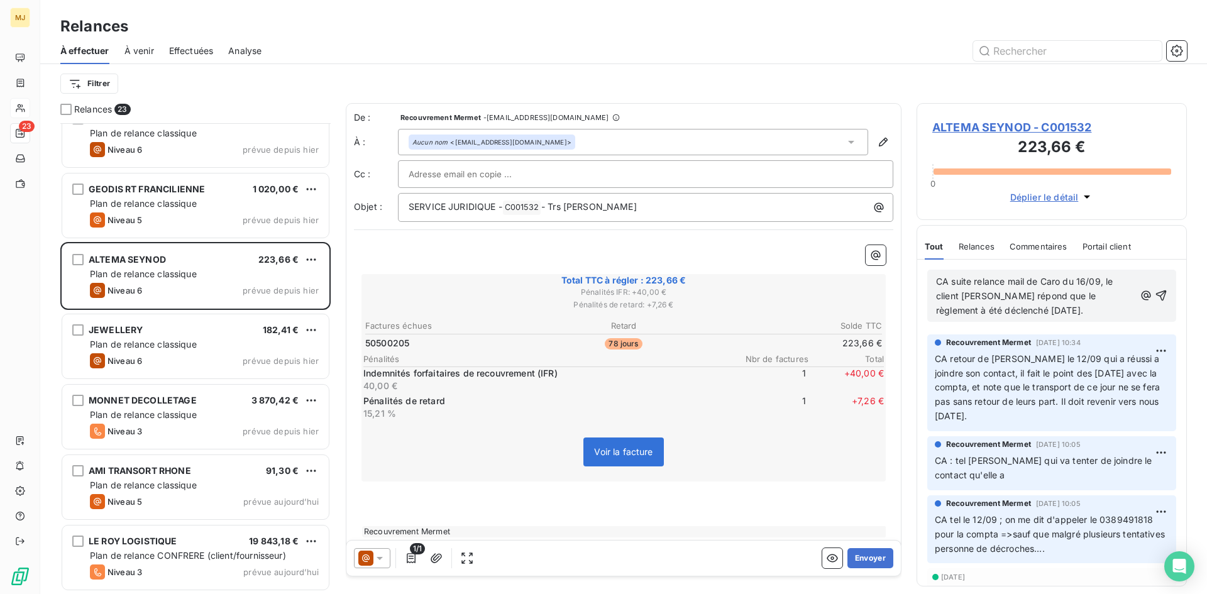
click at [960, 294] on span "CA suite relance mail de Caro du 16/09, le client [PERSON_NAME] répond que le r…" at bounding box center [1025, 296] width 179 height 40
click at [993, 294] on span "CA suite relance mail de Caro du 16/09, le client, [PERSON_NAME] répond que le …" at bounding box center [1025, 296] width 179 height 40
click at [1063, 309] on p "CA suite relance mail de Caro du 16/09, le client, [PERSON_NAME], répond que le…" at bounding box center [1035, 296] width 199 height 43
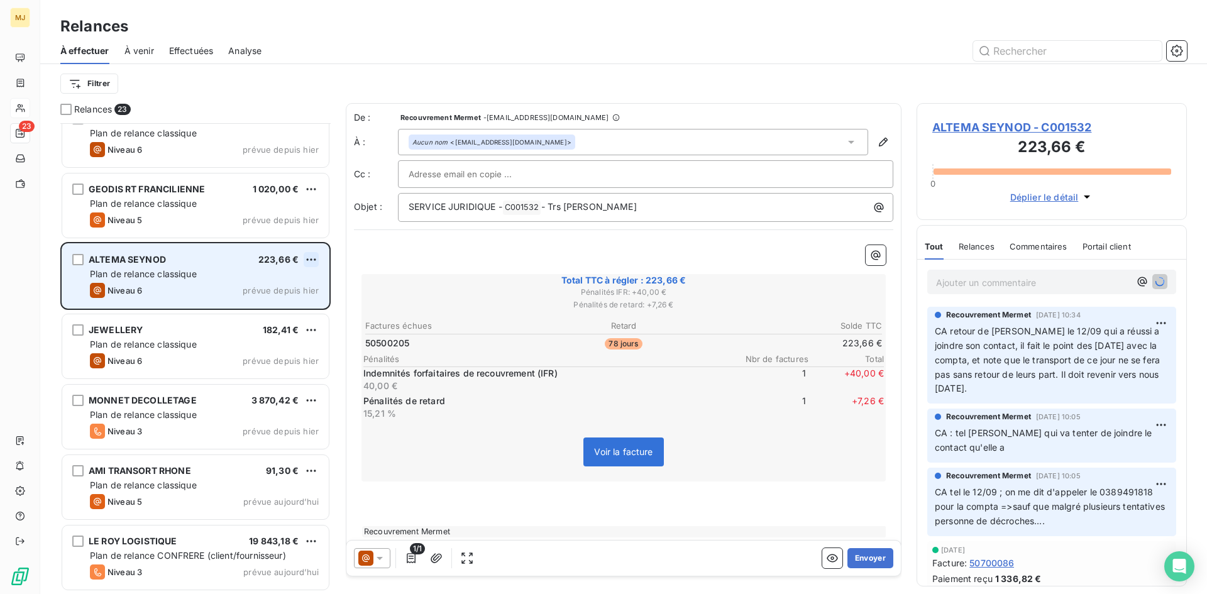
click at [312, 255] on html "MJ 23 Relances À effectuer À venir Effectuées Analyse Filtrer Relances 23 BSA 2…" at bounding box center [603, 297] width 1207 height 594
click at [279, 283] on div "Replanifier cette action" at bounding box center [257, 285] width 113 height 20
select select "8"
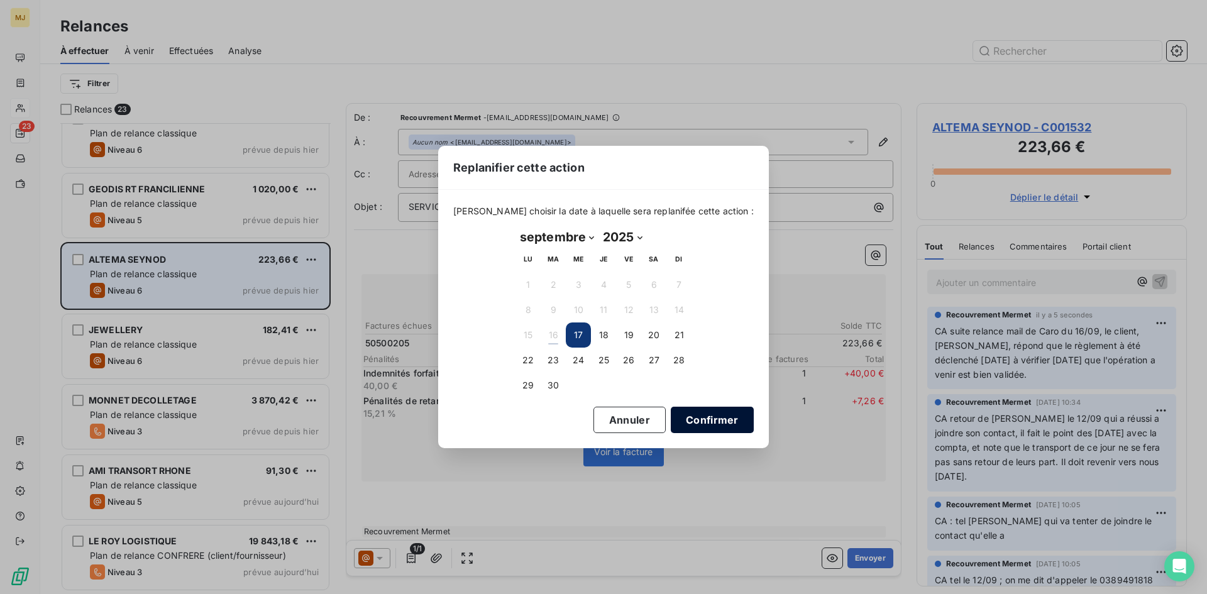
click at [683, 418] on button "Confirmer" at bounding box center [712, 420] width 83 height 26
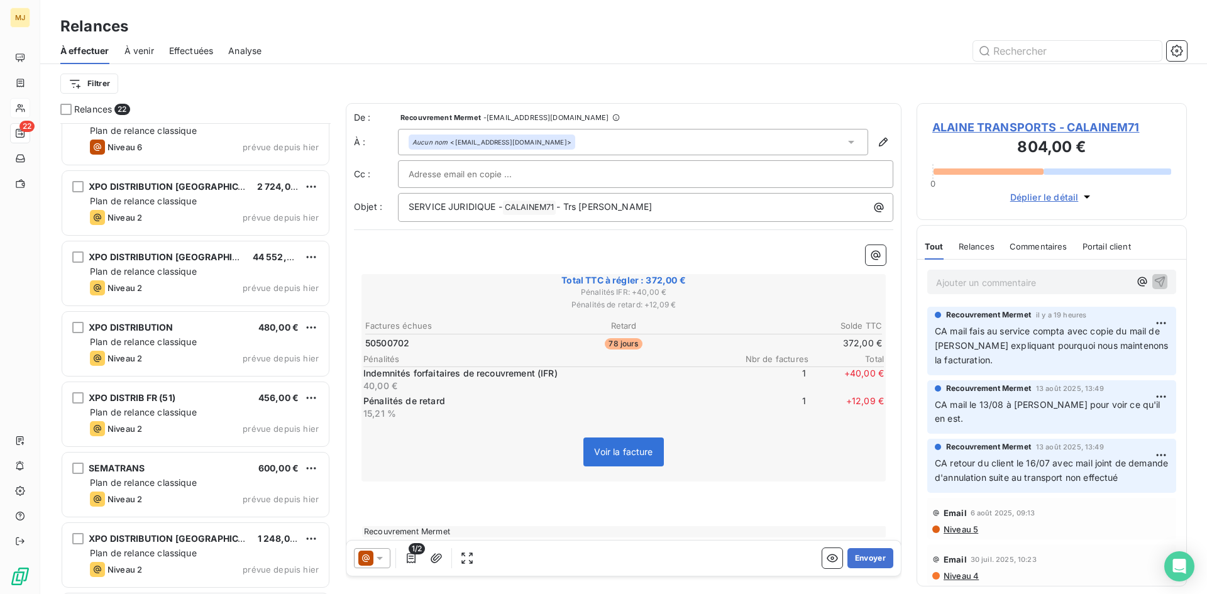
scroll to position [513, 0]
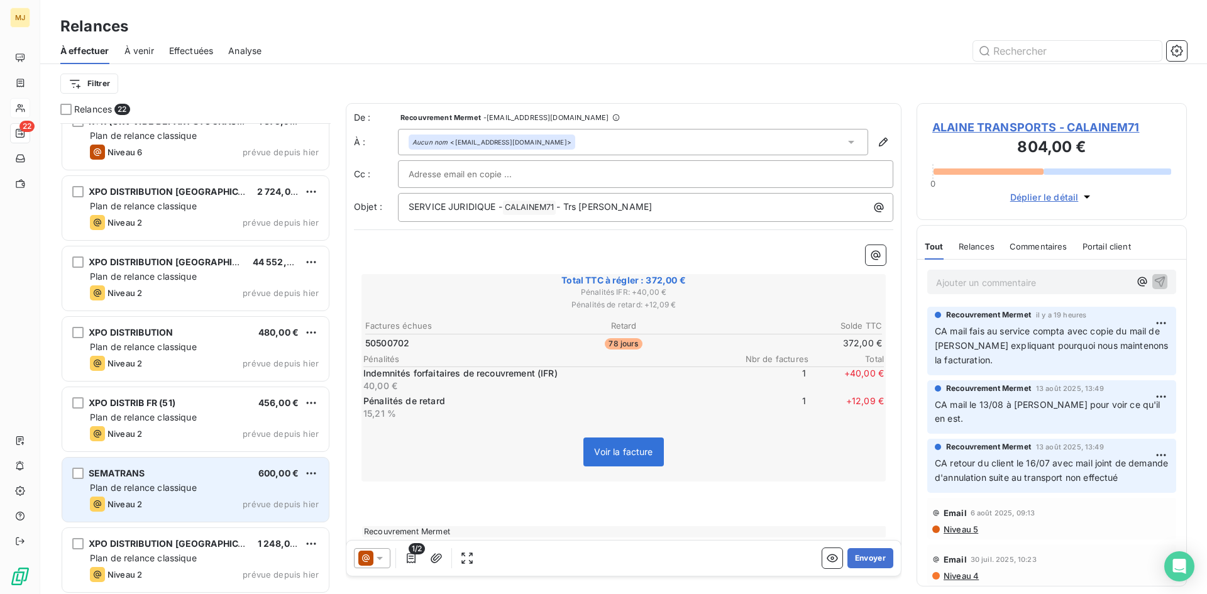
click at [180, 482] on span "Plan de relance classique" at bounding box center [143, 487] width 107 height 11
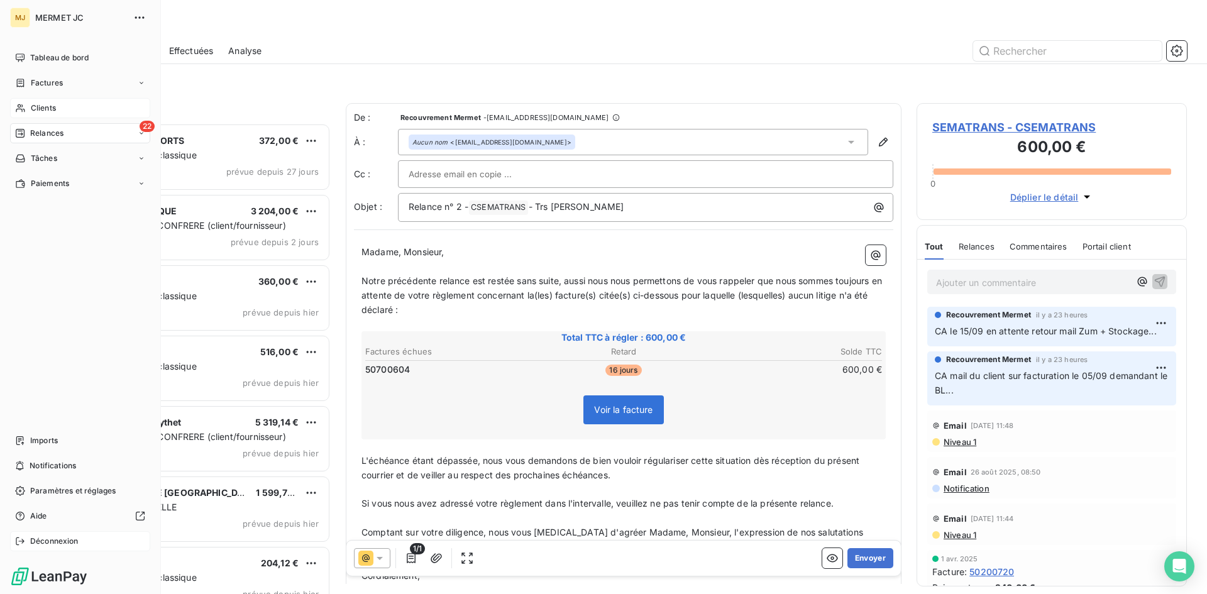
click at [45, 541] on span "Déconnexion" at bounding box center [54, 541] width 48 height 11
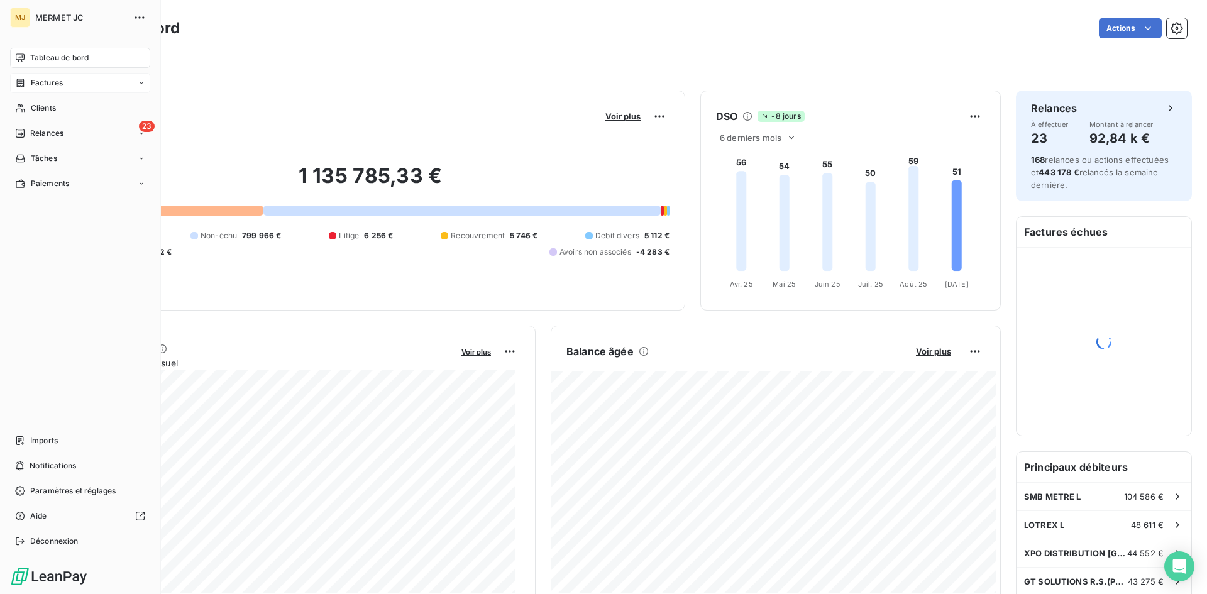
click at [43, 84] on span "Factures" at bounding box center [47, 82] width 32 height 11
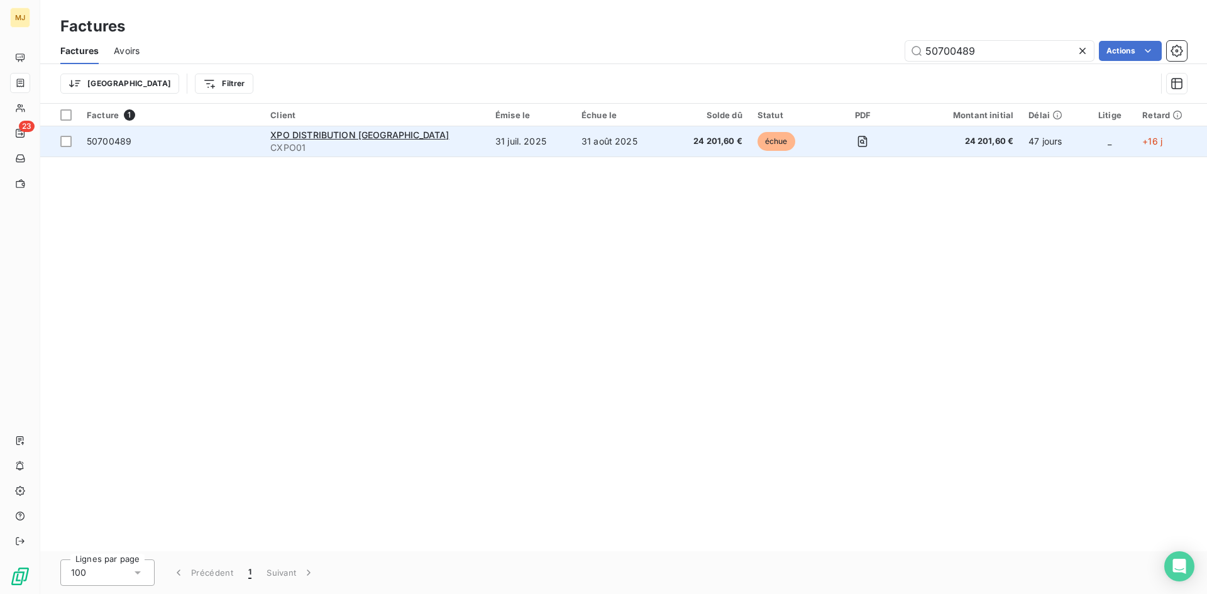
type input "50700489"
click at [124, 145] on span "50700489" at bounding box center [109, 141] width 45 height 11
